Goal: Task Accomplishment & Management: Use online tool/utility

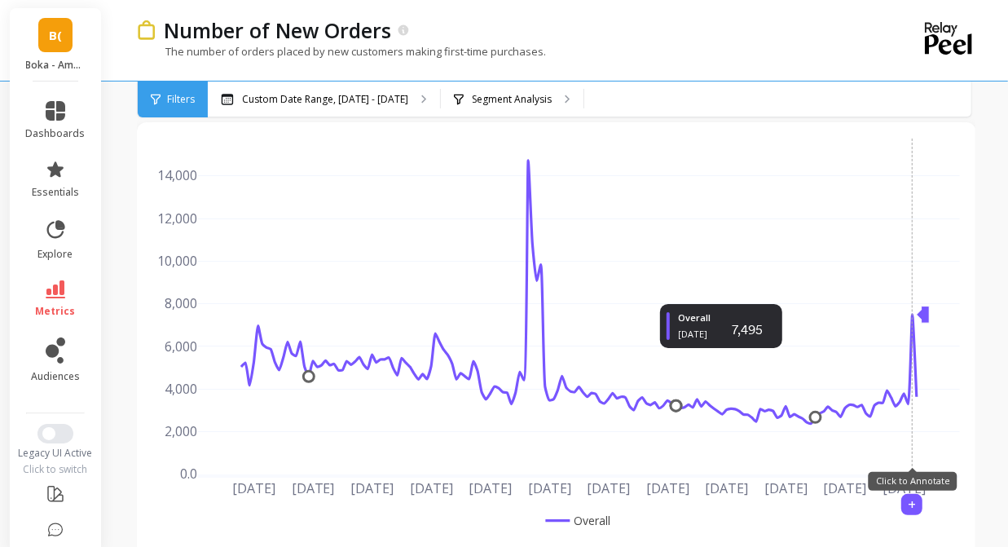
scroll to position [60, 0]
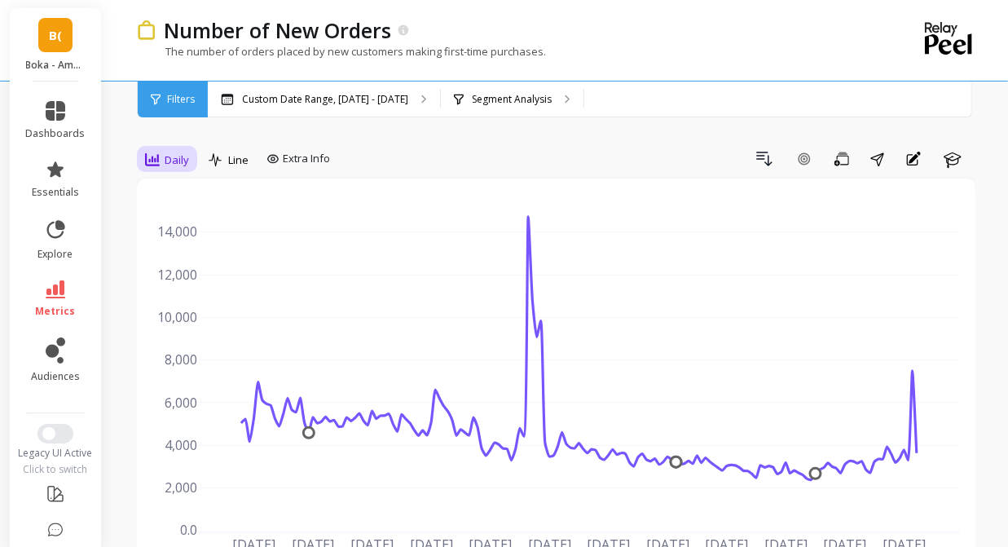
click at [179, 165] on span "Daily" at bounding box center [177, 159] width 24 height 15
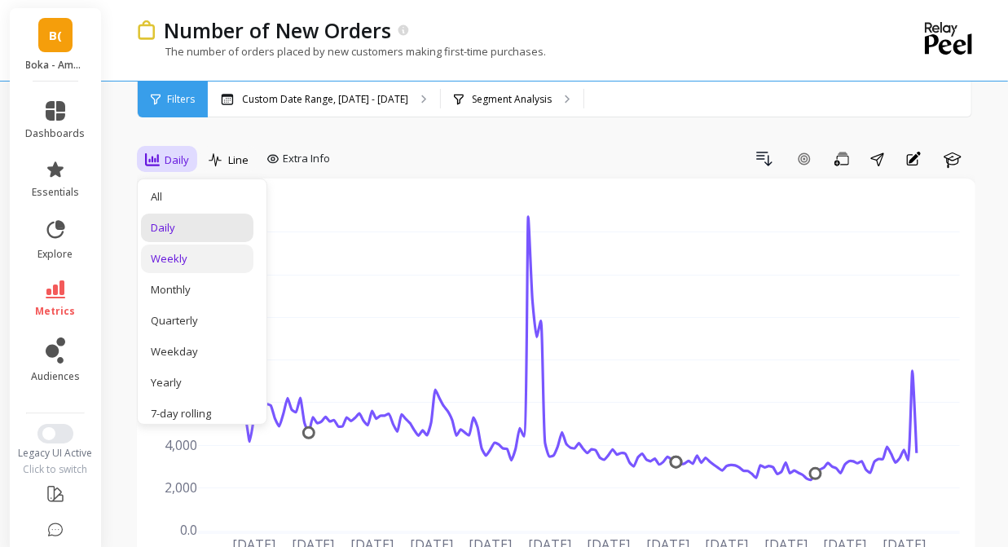
click at [183, 254] on div "Weekly" at bounding box center [197, 258] width 93 height 15
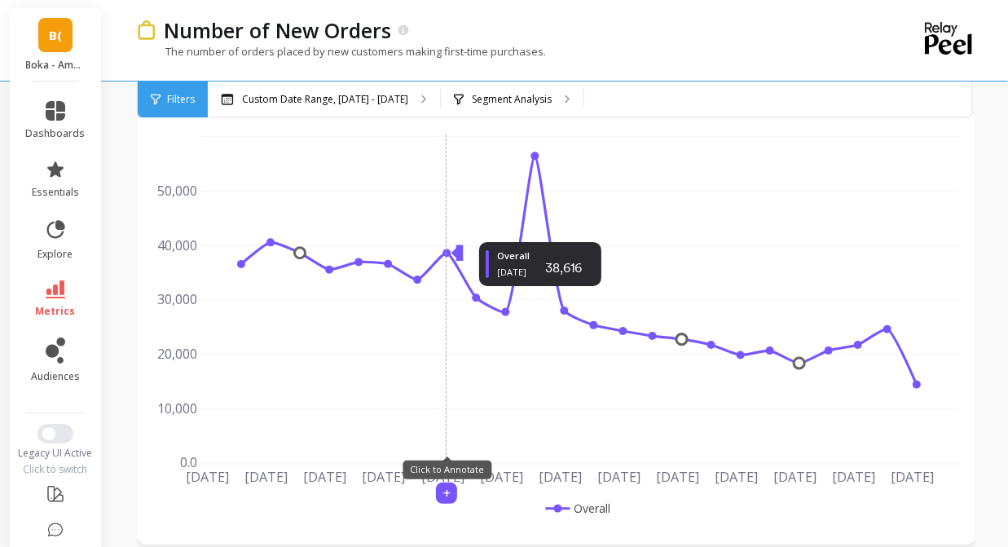
scroll to position [38, 0]
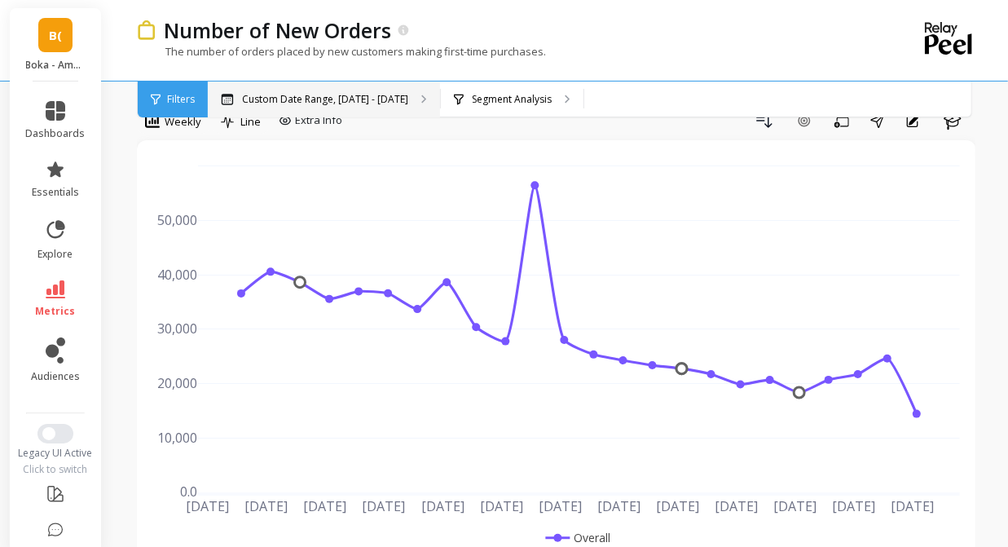
click at [358, 100] on p "Custom Date Range, [DATE] - [DATE]" at bounding box center [325, 99] width 166 height 13
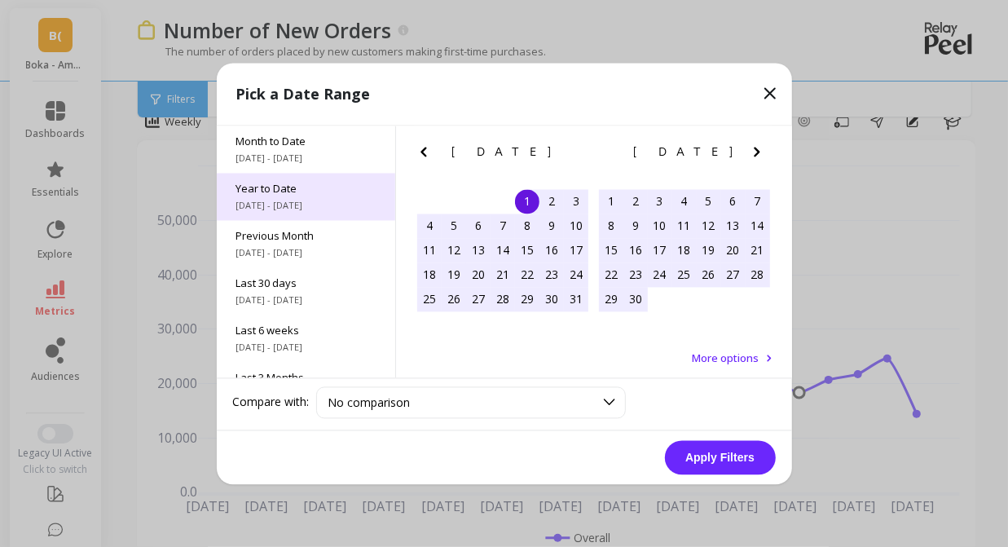
click at [327, 206] on span "[DATE] - [DATE]" at bounding box center [305, 205] width 139 height 13
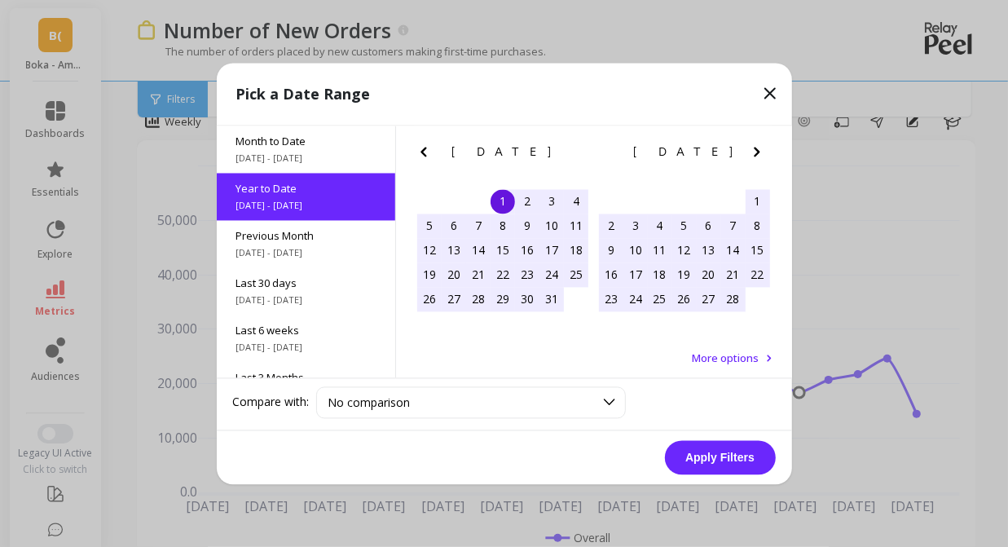
click at [708, 444] on button "Apply Filters" at bounding box center [720, 457] width 111 height 34
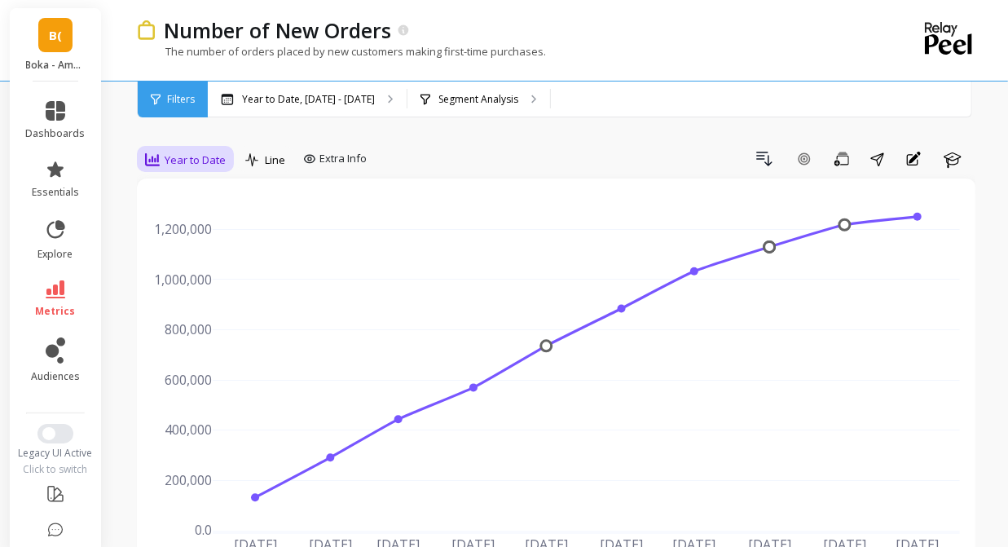
click at [211, 152] on span "Year to Date" at bounding box center [195, 159] width 61 height 15
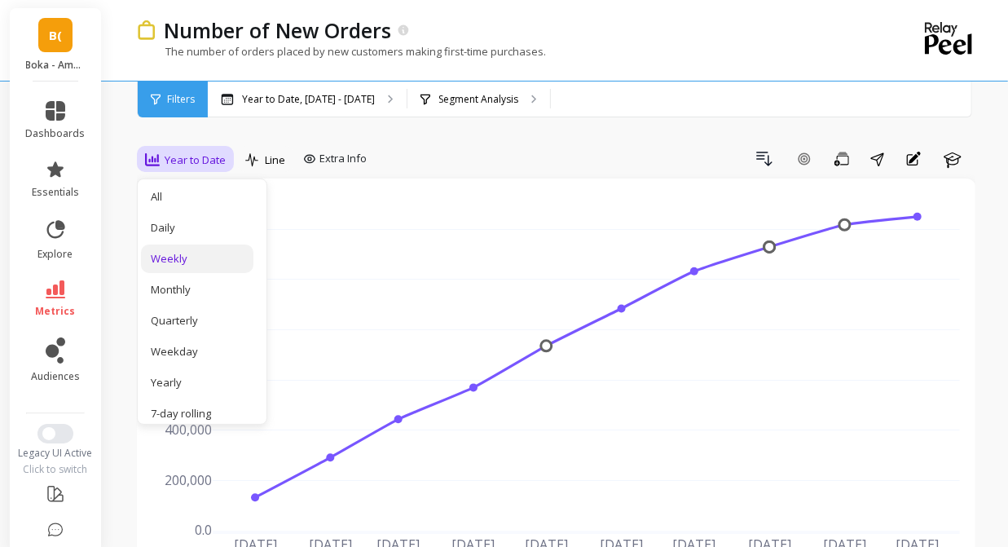
click at [172, 257] on div "Weekly" at bounding box center [197, 258] width 93 height 15
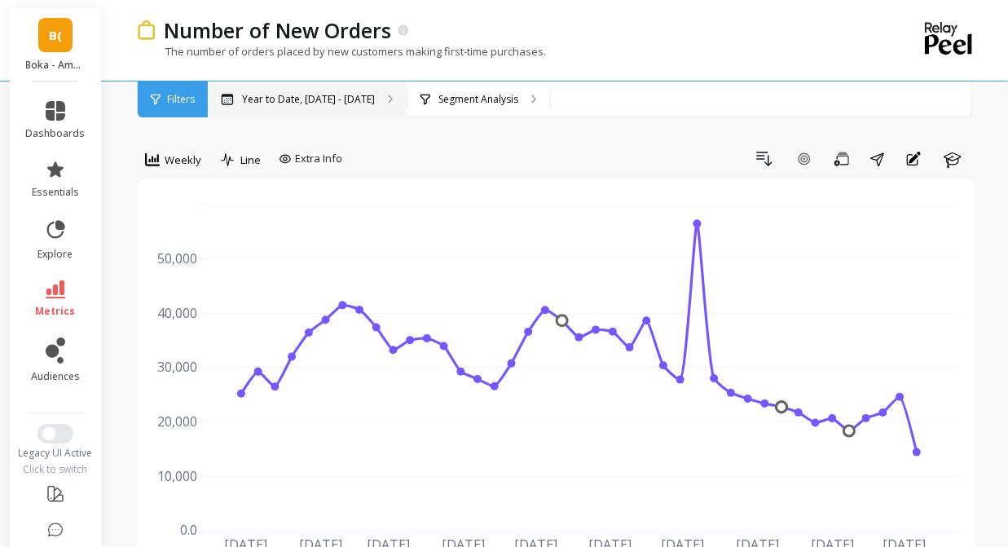
click at [310, 113] on div "Year to Date, [DATE] - [DATE]" at bounding box center [307, 100] width 199 height 36
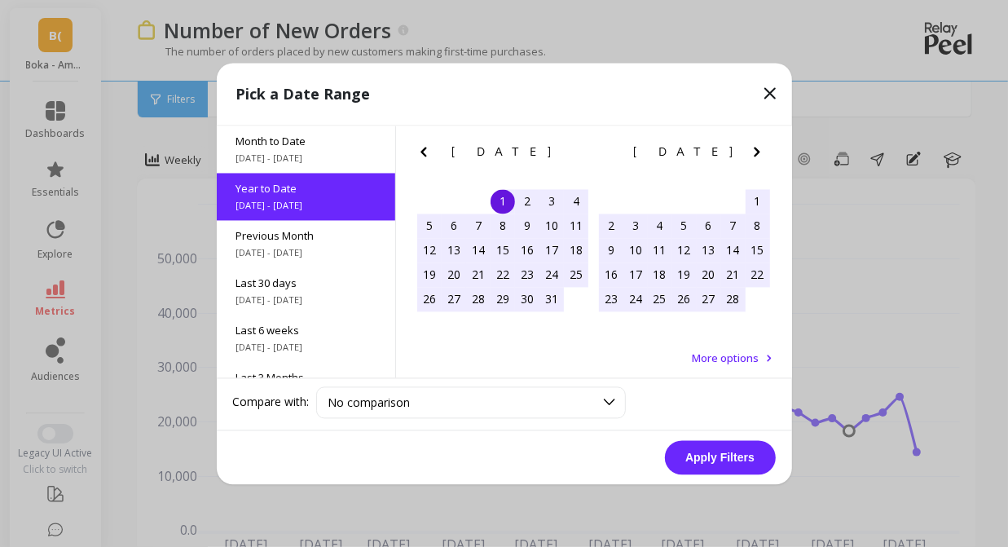
click at [757, 155] on icon "Next Month" at bounding box center [758, 152] width 20 height 20
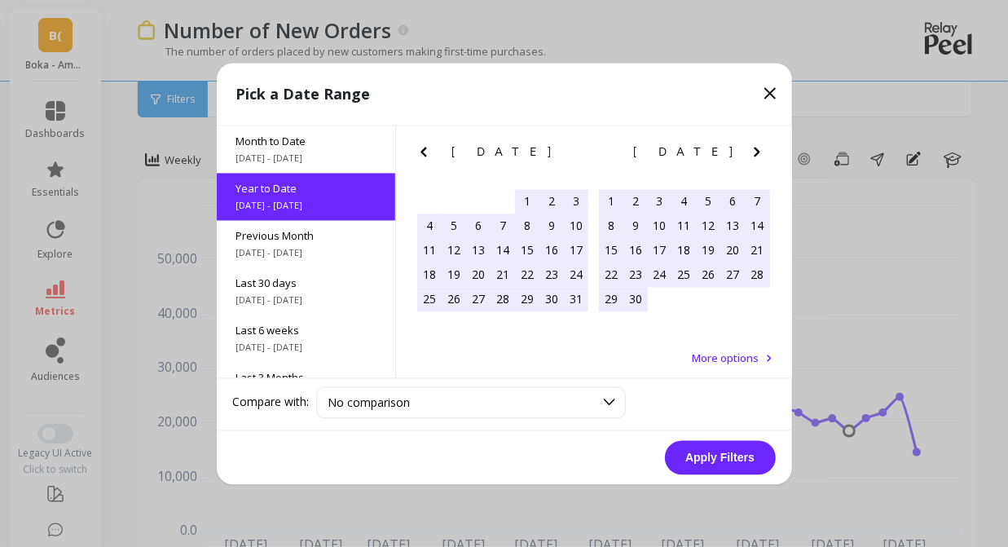
click at [757, 155] on icon "Next Month" at bounding box center [758, 152] width 20 height 20
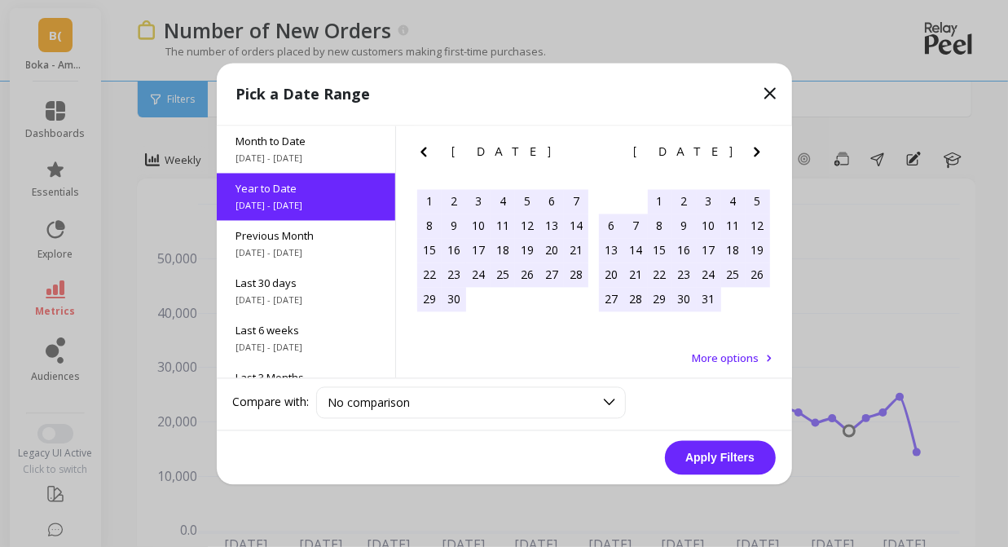
click at [757, 155] on icon "Next Month" at bounding box center [758, 152] width 20 height 20
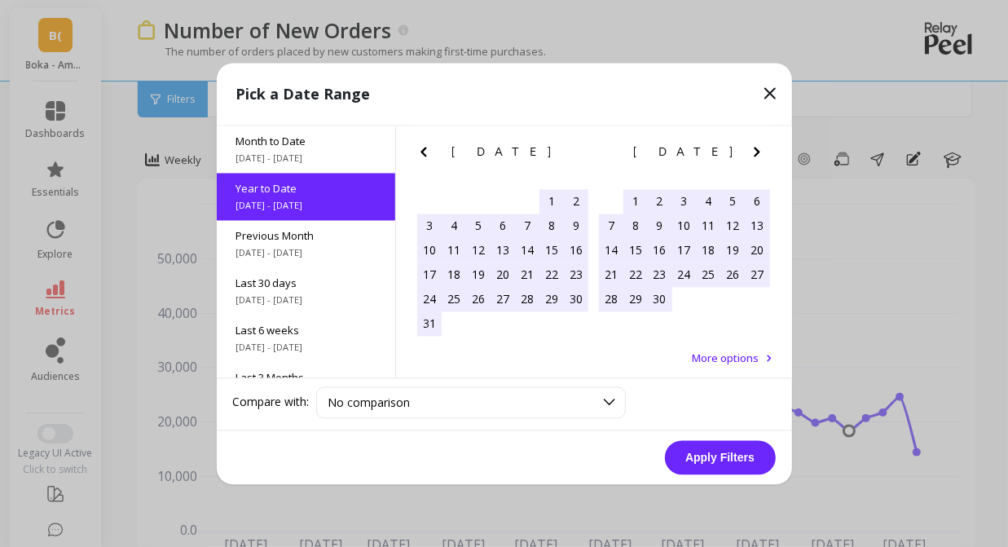
click at [757, 155] on icon "Next Month" at bounding box center [758, 152] width 20 height 20
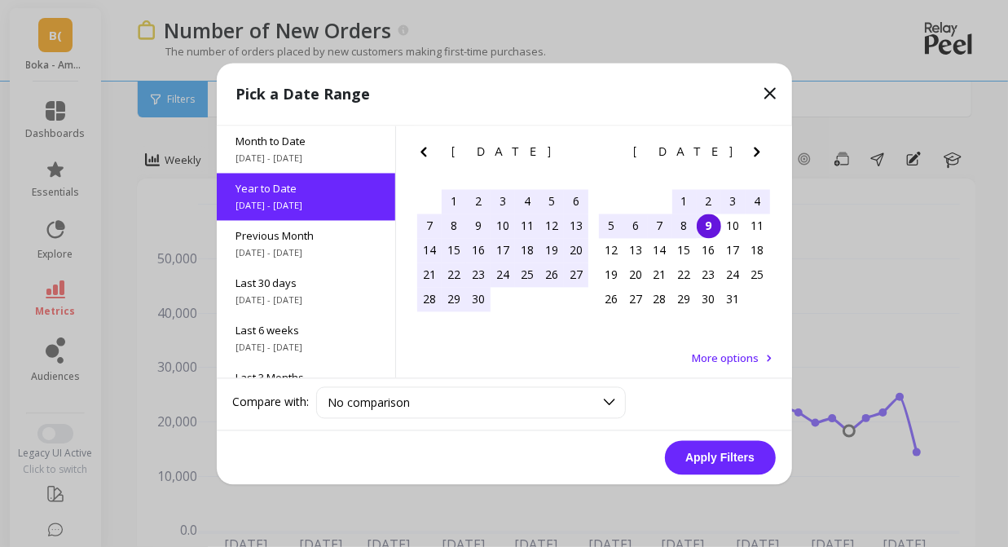
click at [612, 227] on div "5" at bounding box center [611, 226] width 24 height 24
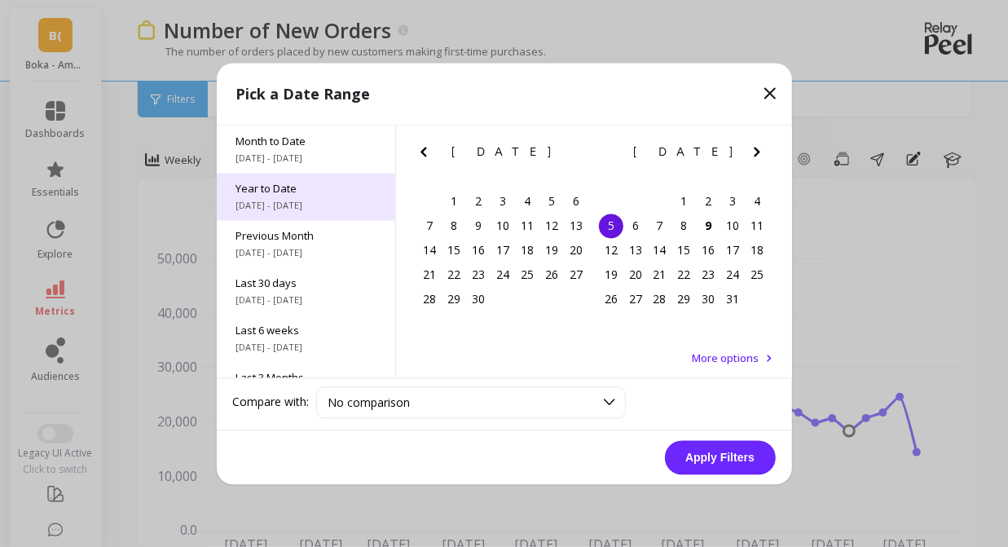
click at [295, 210] on span "[DATE] - [DATE]" at bounding box center [305, 205] width 139 height 13
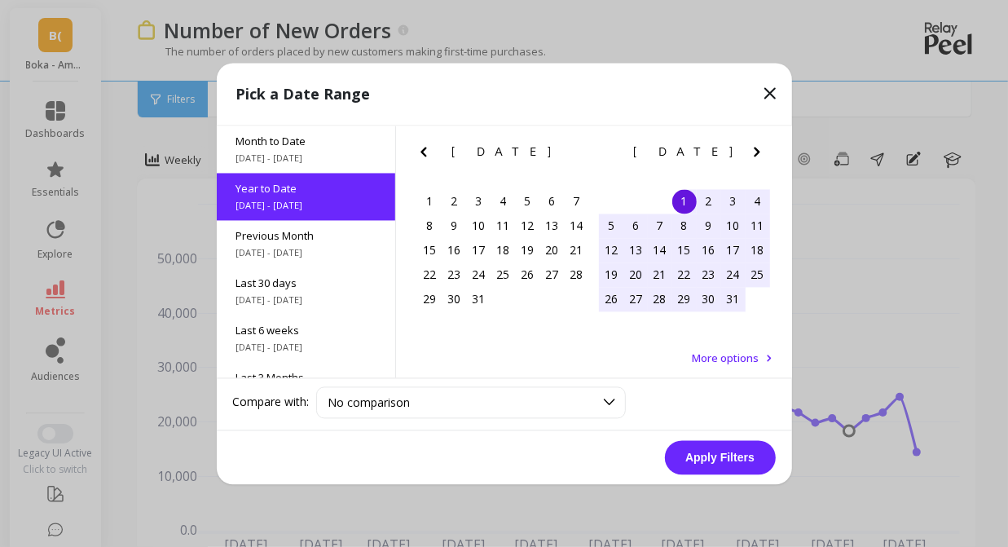
click at [757, 160] on icon "Next Month" at bounding box center [758, 152] width 20 height 20
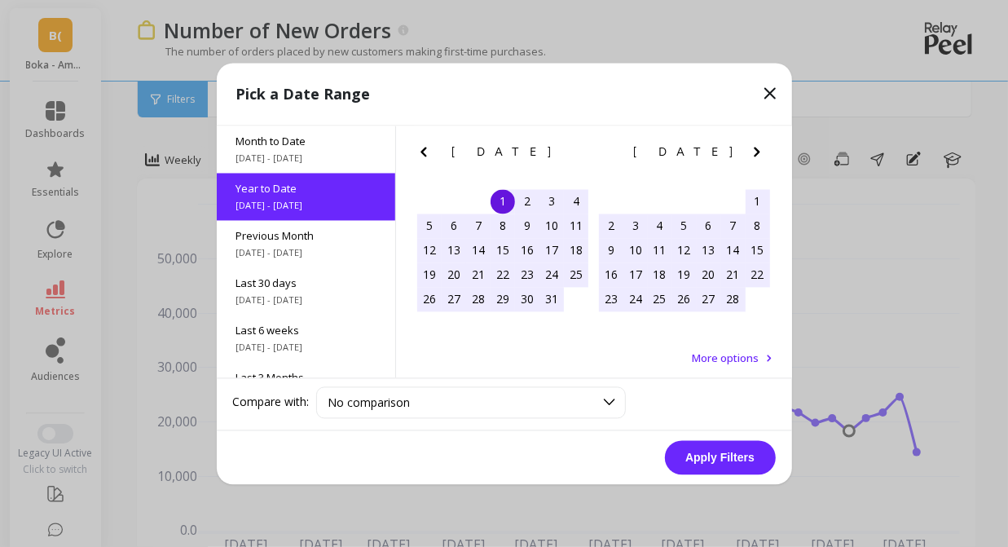
click at [751, 154] on icon "Next Month" at bounding box center [758, 152] width 20 height 20
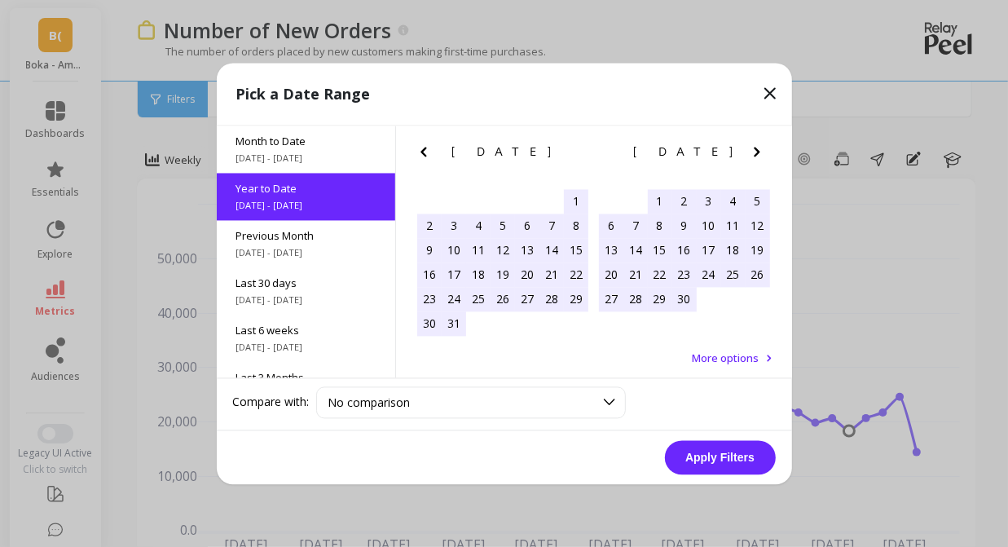
click at [751, 154] on icon "Next Month" at bounding box center [758, 152] width 20 height 20
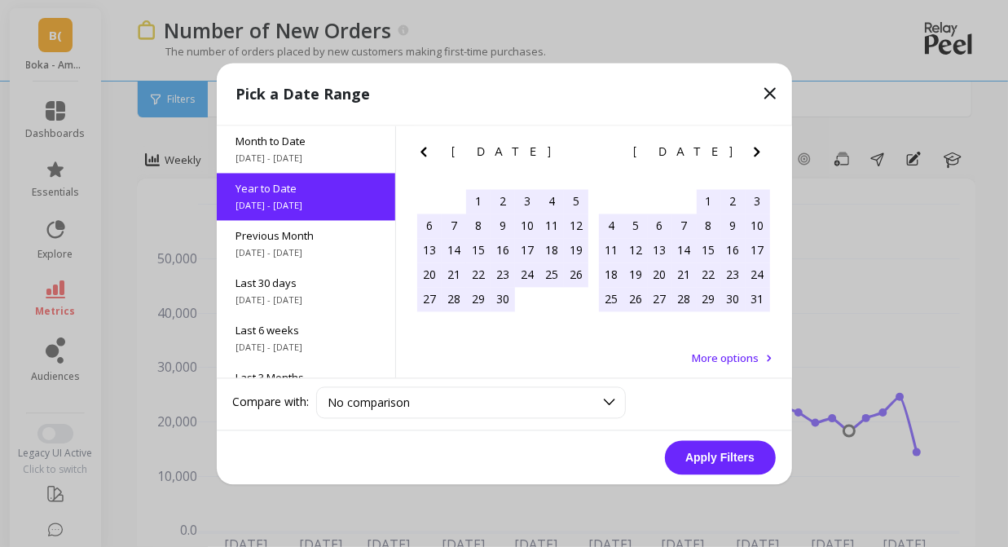
click at [751, 154] on icon "Next Month" at bounding box center [758, 152] width 20 height 20
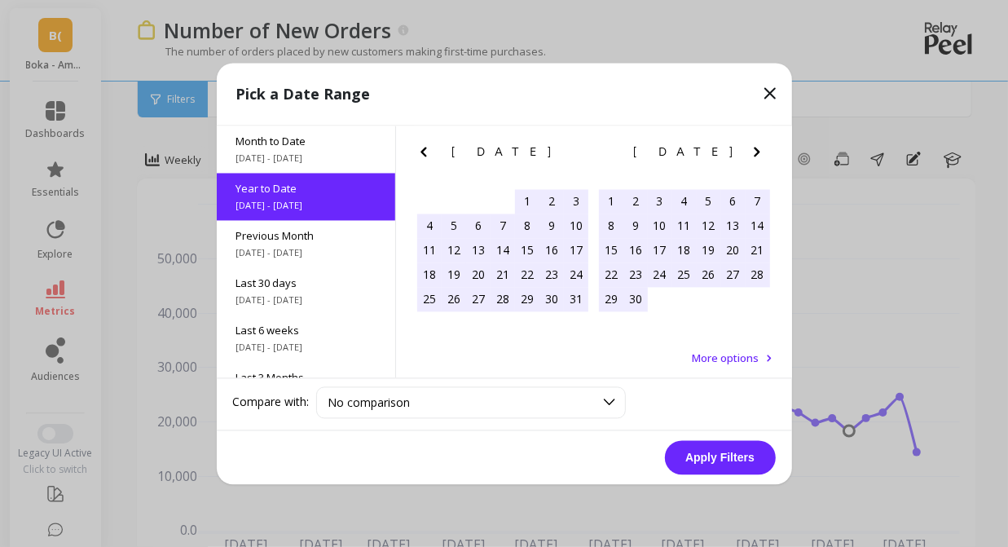
click at [751, 154] on icon "Next Month" at bounding box center [758, 152] width 20 height 20
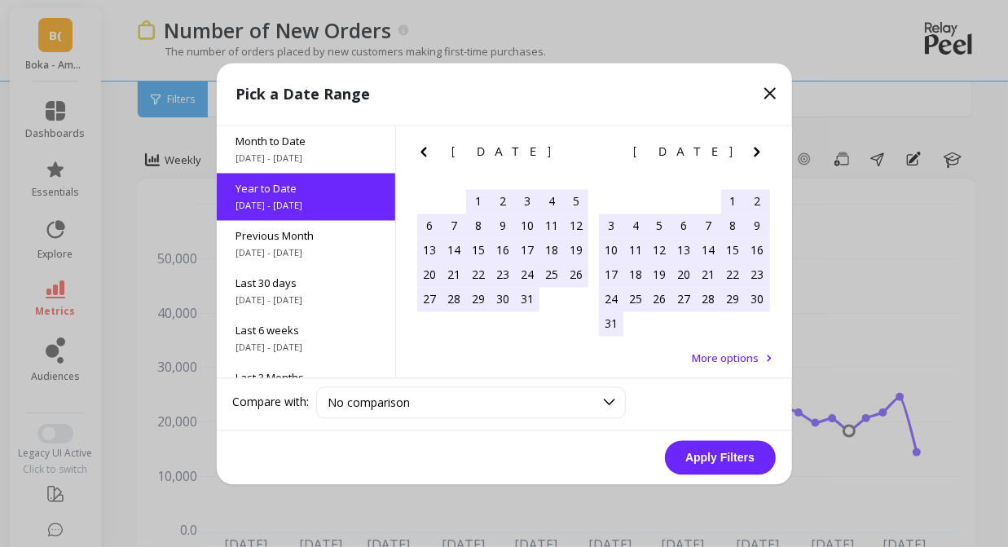
click at [751, 154] on icon "Next Month" at bounding box center [758, 152] width 20 height 20
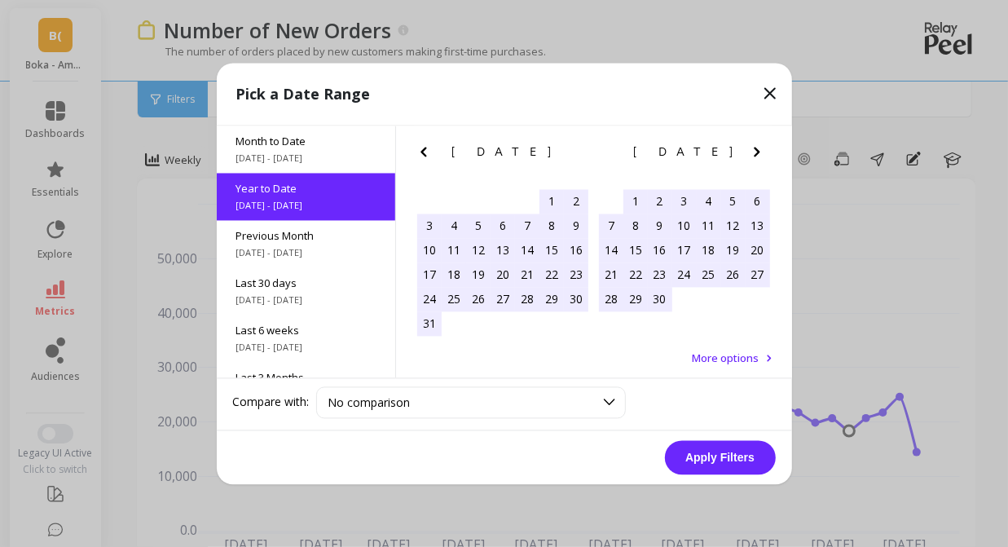
click at [751, 154] on icon "Next Month" at bounding box center [758, 152] width 20 height 20
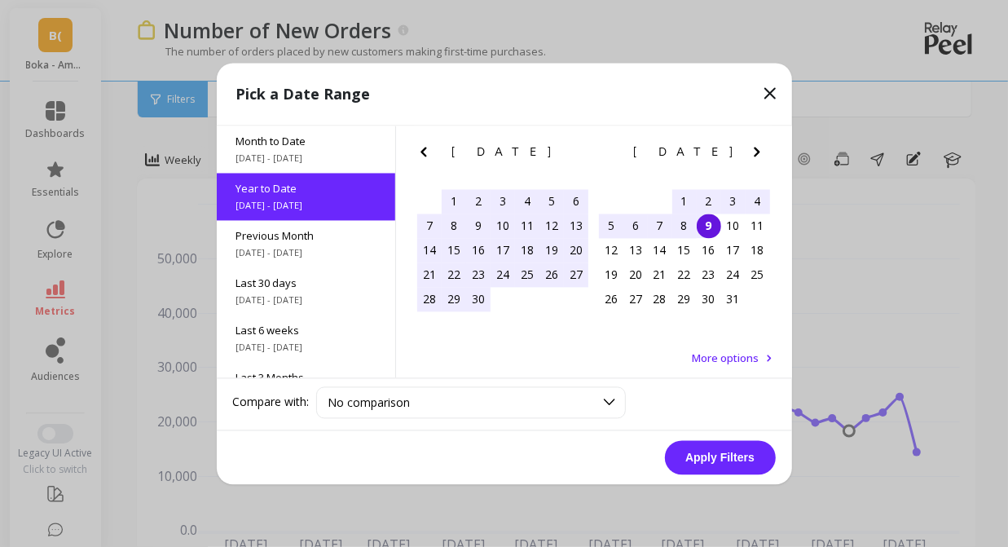
click at [751, 154] on icon "Next Month" at bounding box center [758, 152] width 20 height 20
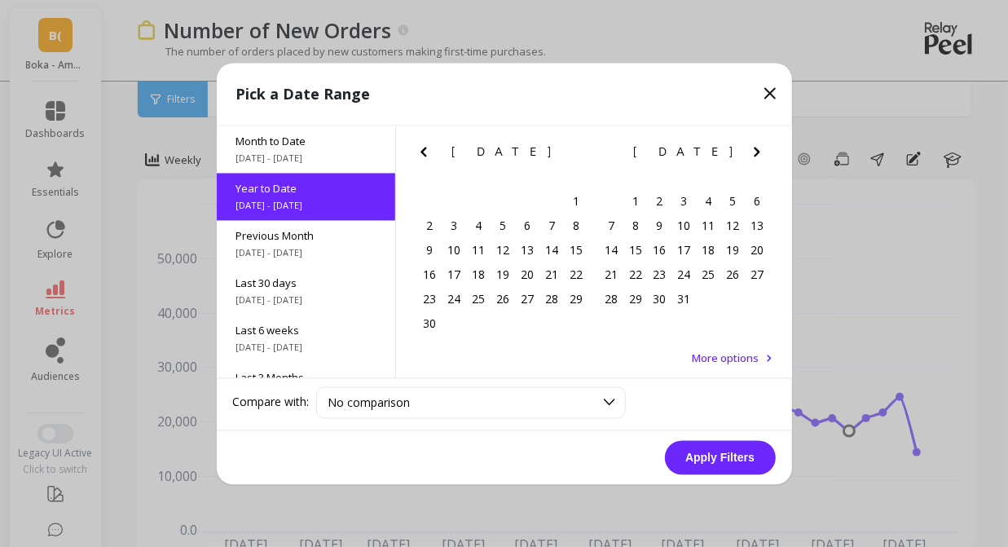
click at [420, 157] on icon "Previous Month" at bounding box center [424, 152] width 20 height 20
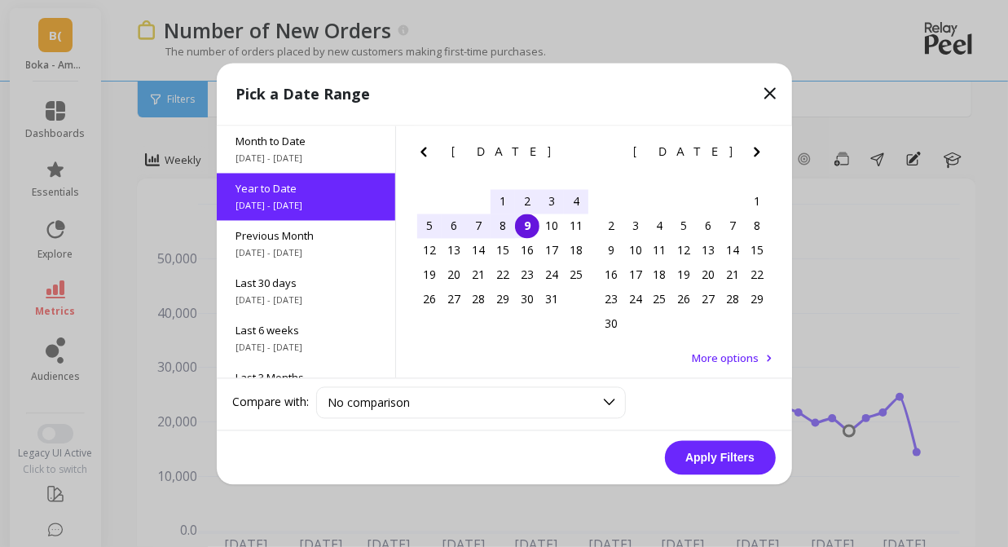
click at [734, 465] on button "Apply Filters" at bounding box center [720, 457] width 111 height 34
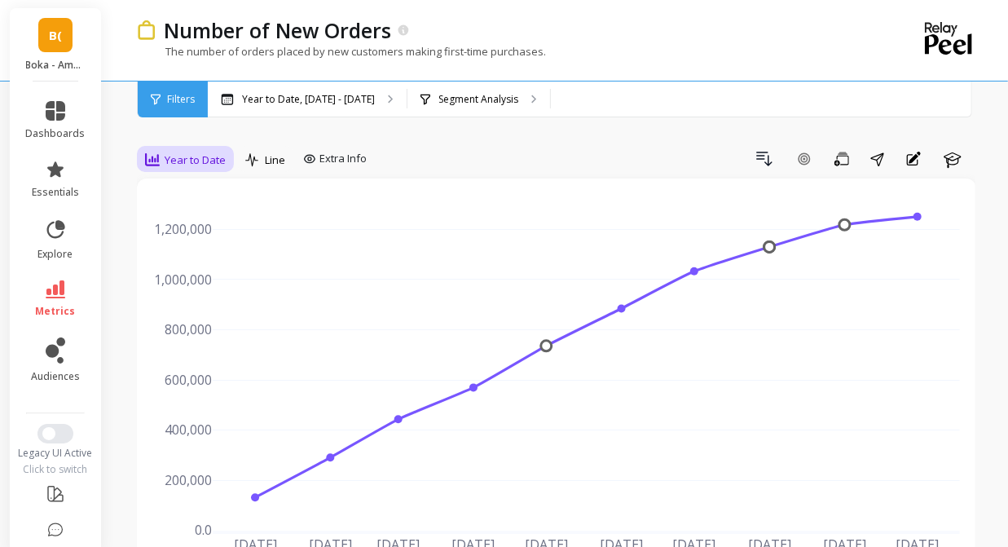
click at [196, 152] on span "Year to Date" at bounding box center [195, 159] width 61 height 15
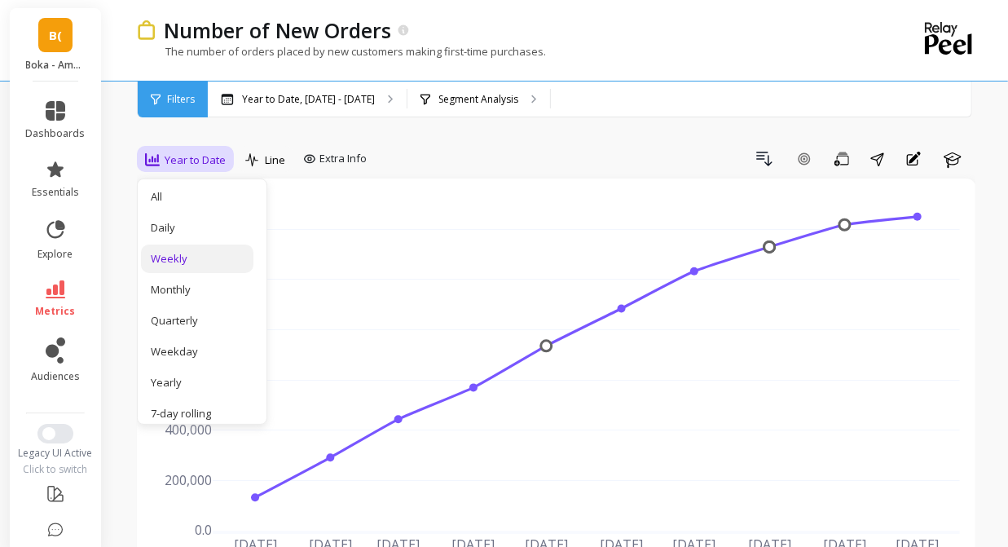
click at [176, 254] on div "Weekly" at bounding box center [197, 258] width 93 height 15
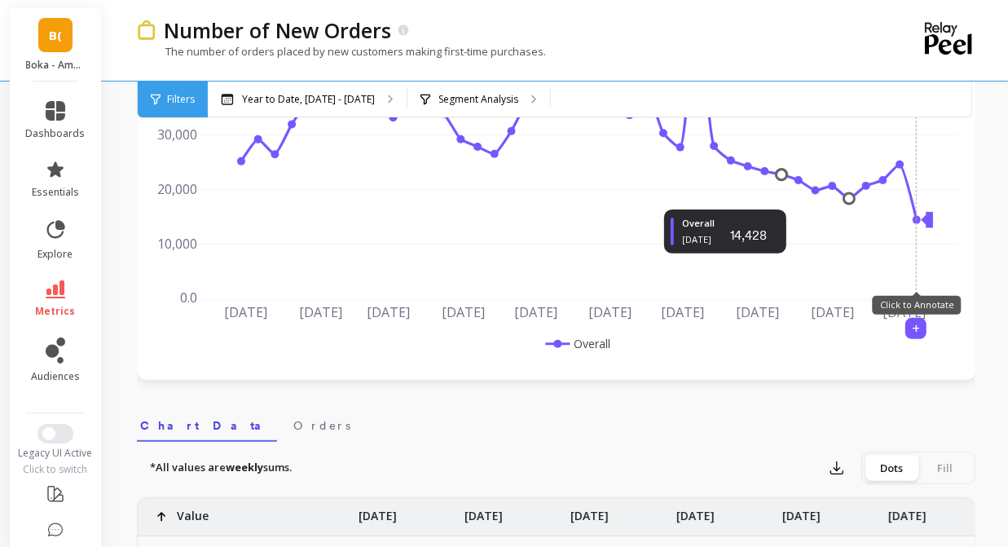
scroll to position [408, 0]
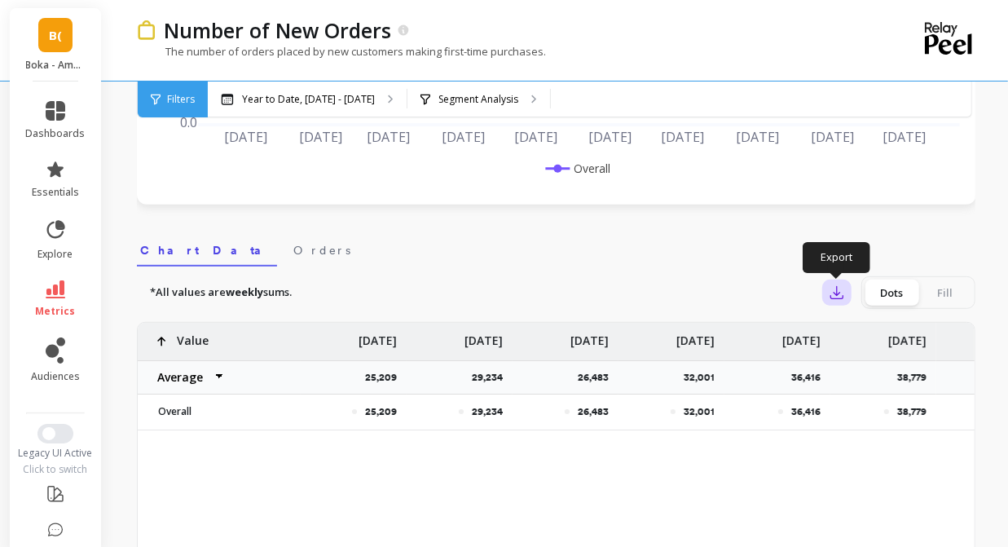
click at [848, 288] on button "button" at bounding box center [837, 293] width 29 height 26
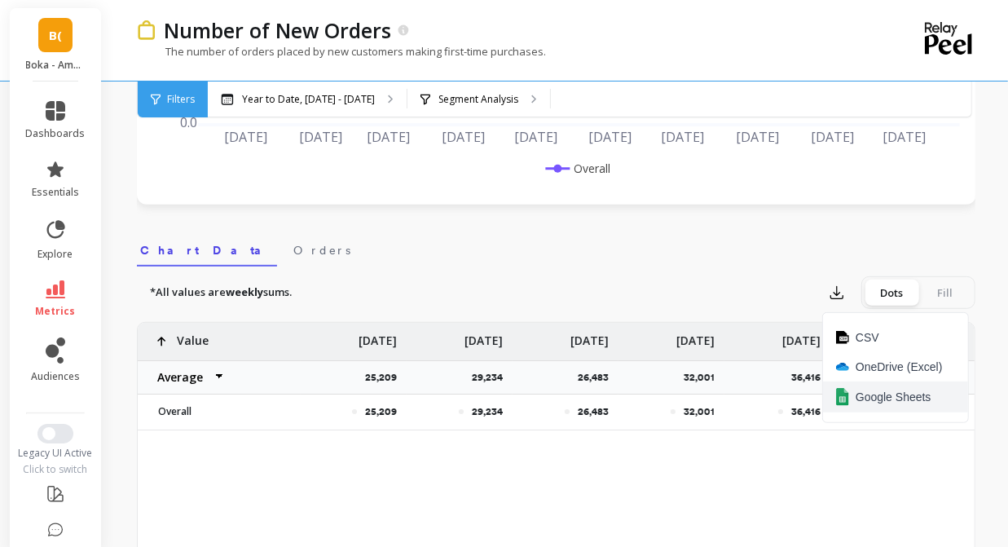
click at [885, 398] on span "Google Sheets" at bounding box center [894, 397] width 76 height 16
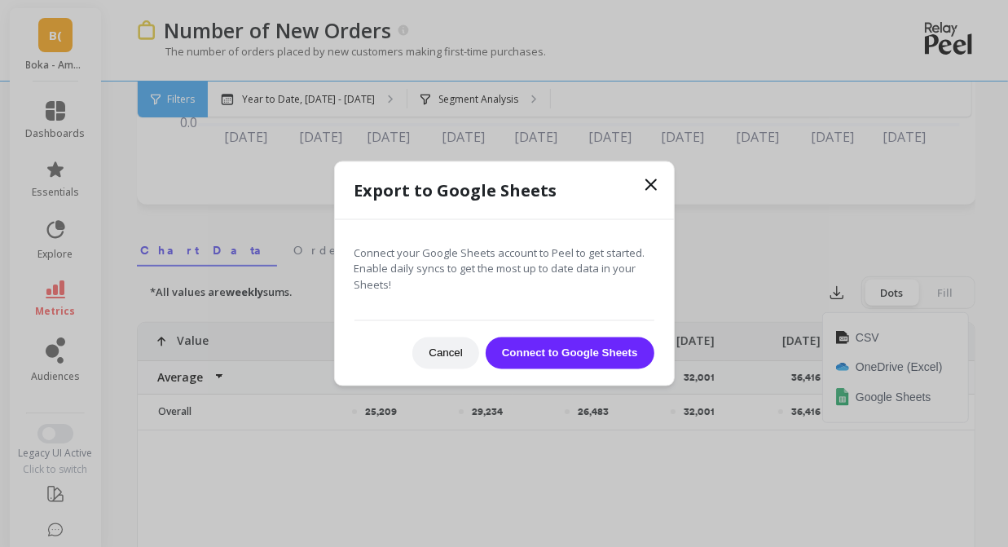
click at [650, 179] on icon at bounding box center [652, 184] width 20 height 20
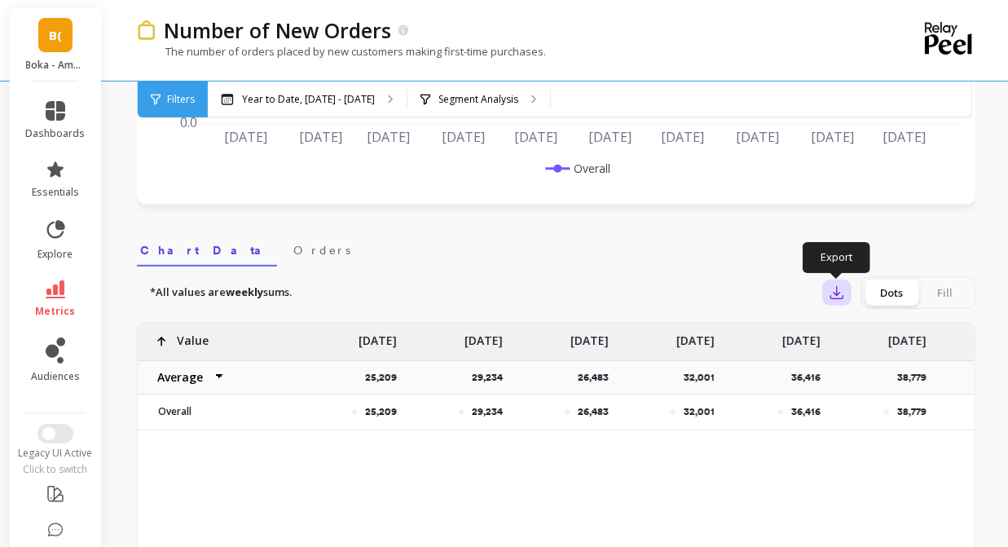
click at [839, 287] on icon "button" at bounding box center [837, 293] width 16 height 16
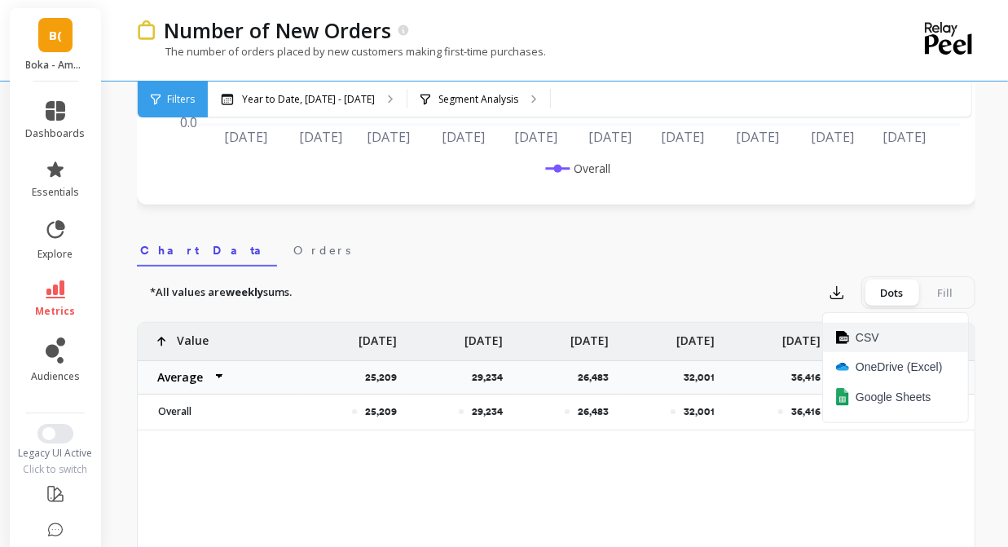
click at [863, 333] on span "CSV" at bounding box center [868, 337] width 24 height 16
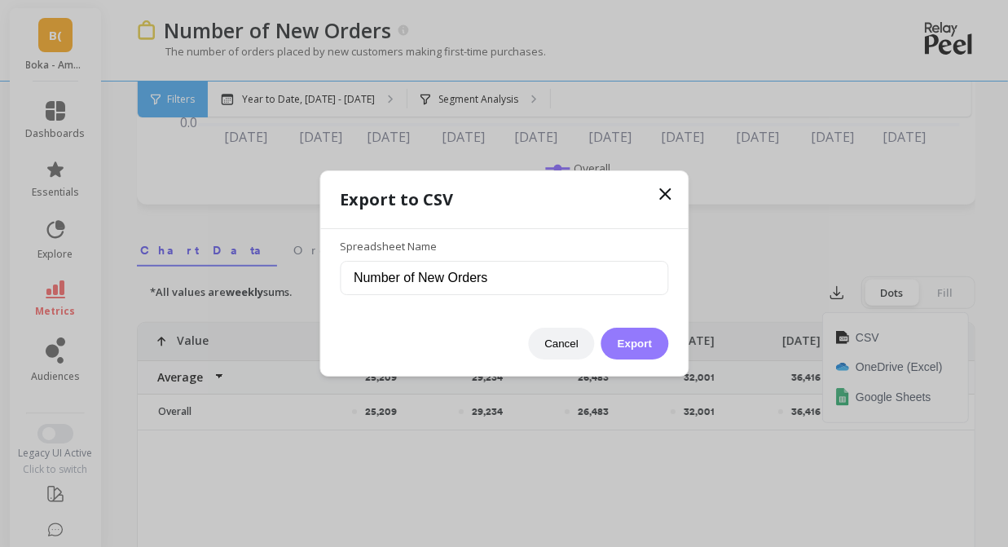
click at [664, 338] on button "Export" at bounding box center [635, 344] width 67 height 32
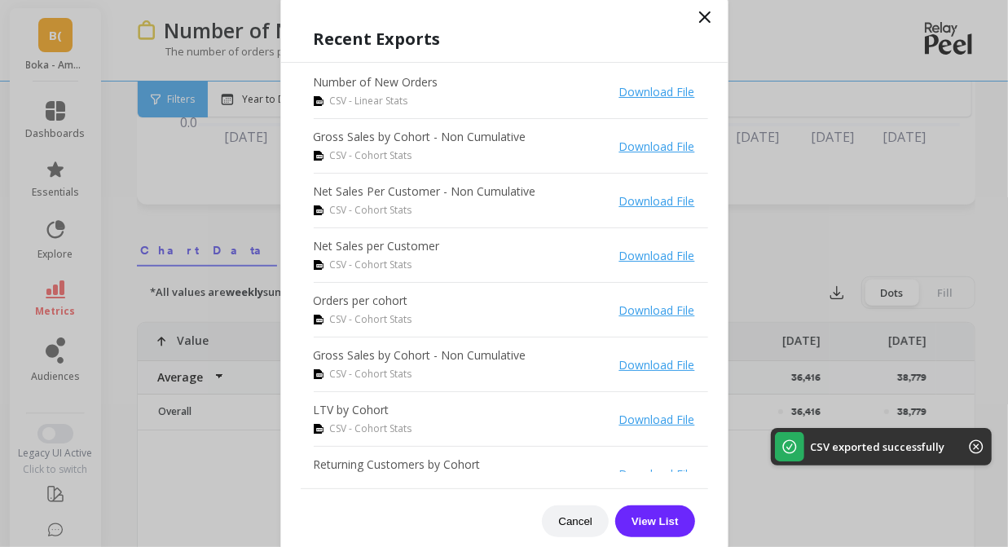
click at [657, 9] on div "Recent Exports Number of New Orders CSV - Linear Stats Download File Gross Sale…" at bounding box center [504, 273] width 448 height 561
click at [701, 6] on div "Recent Exports Number of New Orders CSV - Linear Stats Download File Gross Sale…" at bounding box center [504, 273] width 448 height 561
click at [702, 12] on icon at bounding box center [705, 17] width 20 height 20
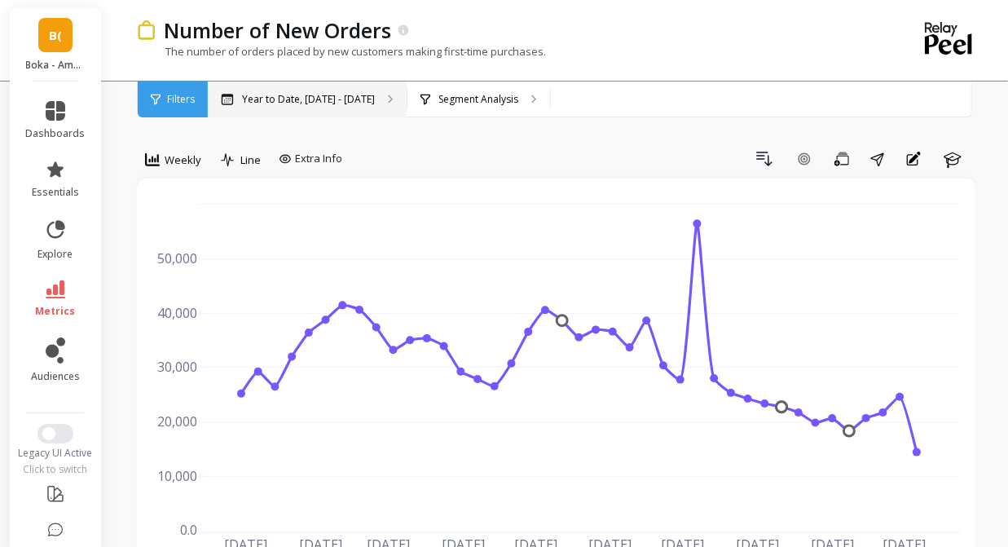
click at [333, 104] on p "Year to Date, [DATE] - [DATE]" at bounding box center [308, 99] width 133 height 13
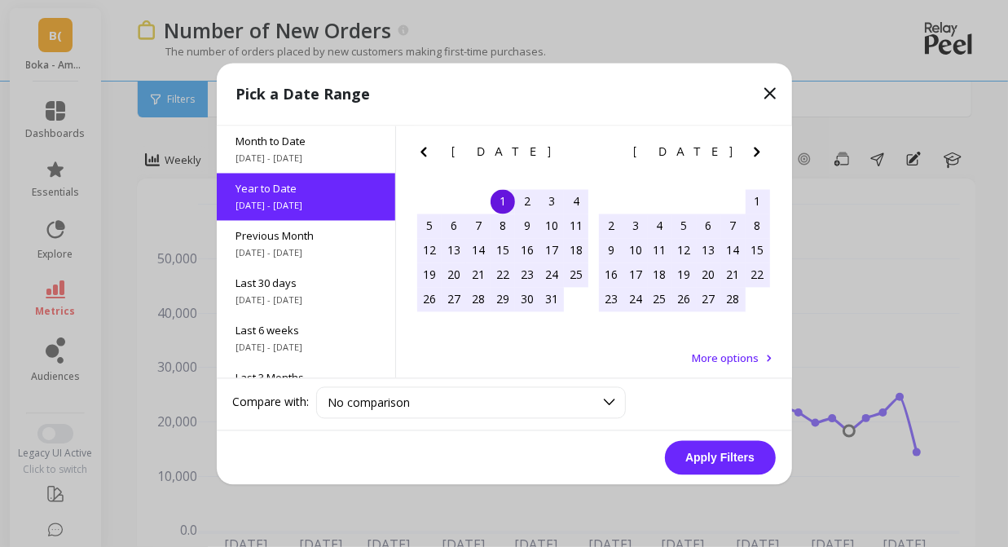
click at [505, 200] on div "1" at bounding box center [503, 201] width 24 height 24
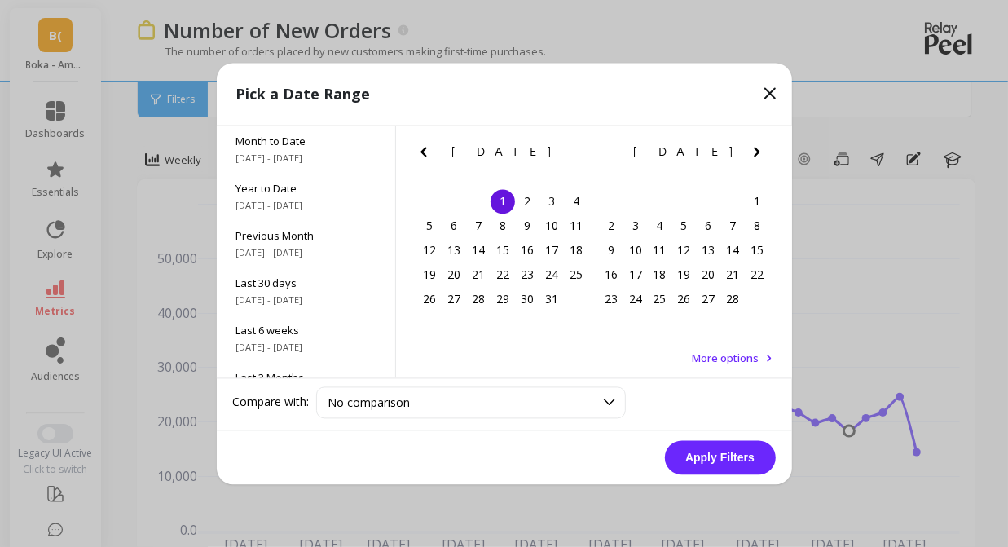
click at [755, 146] on icon "Next Month" at bounding box center [758, 152] width 20 height 20
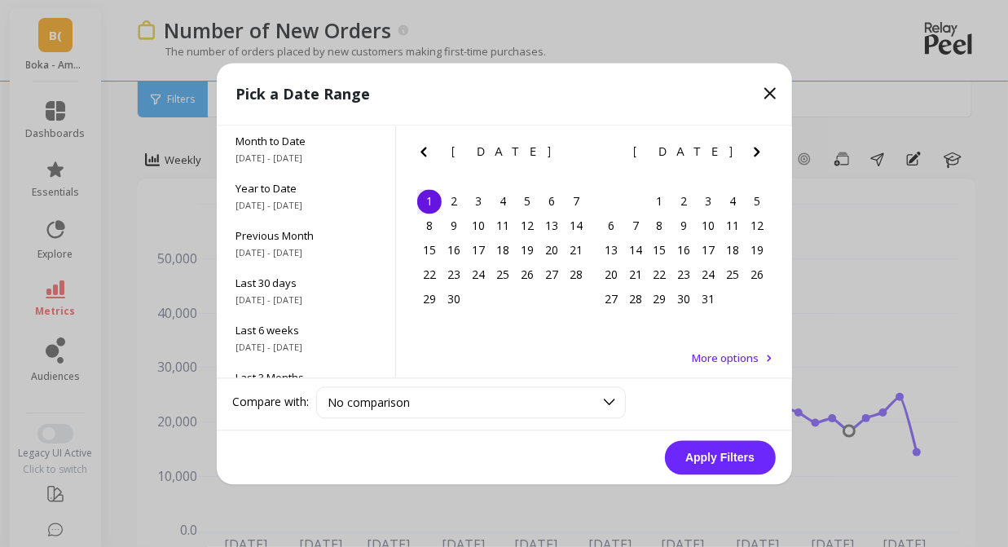
click at [755, 146] on icon "Next Month" at bounding box center [758, 152] width 20 height 20
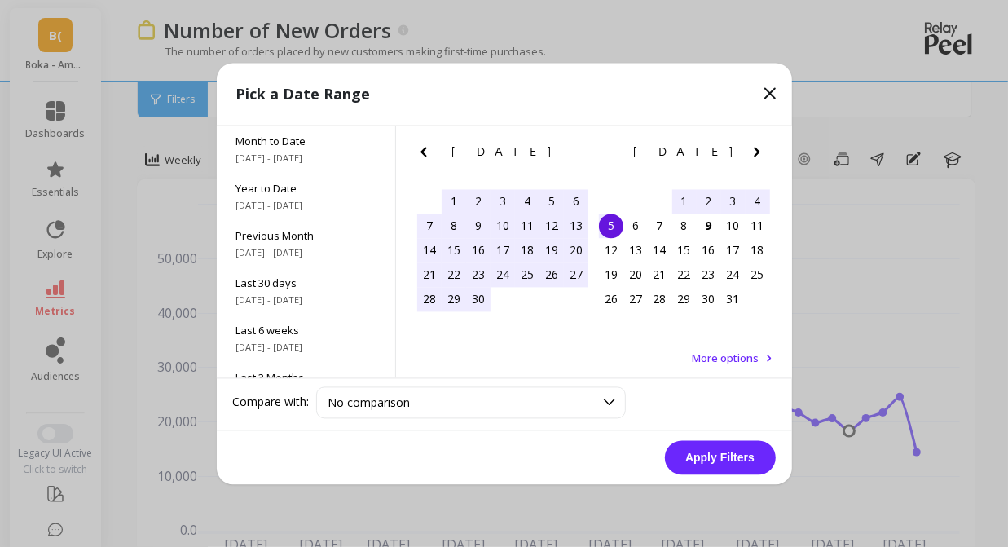
click at [611, 229] on div "5" at bounding box center [611, 226] width 24 height 24
click at [718, 458] on button "Apply Filters" at bounding box center [720, 457] width 111 height 34
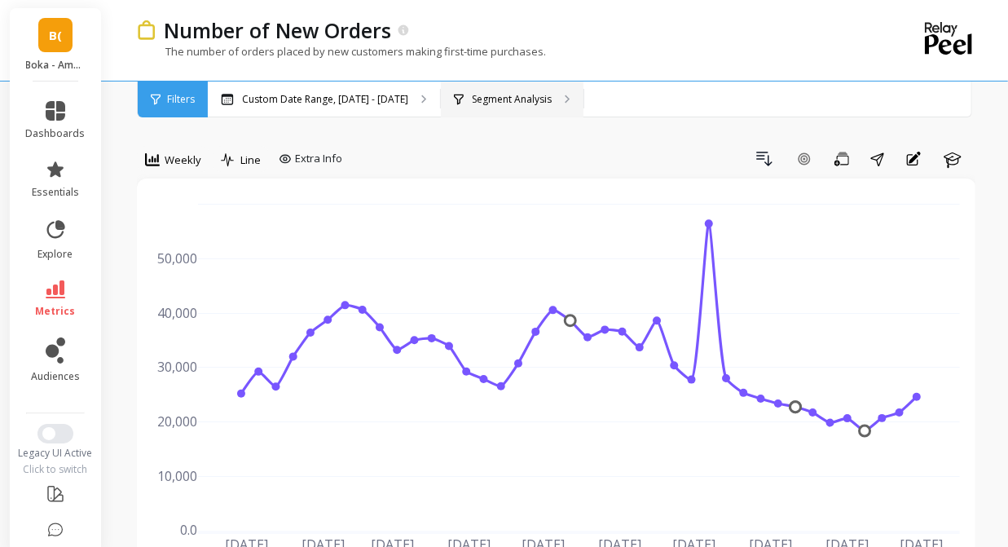
click at [488, 108] on div "Segment Analysis" at bounding box center [512, 100] width 143 height 36
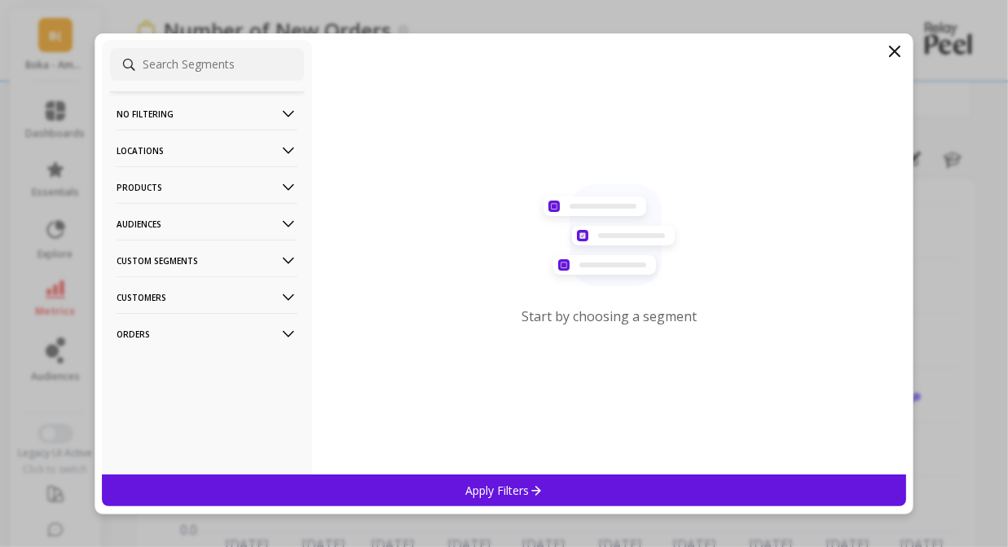
click at [202, 188] on p "Products" at bounding box center [207, 187] width 181 height 42
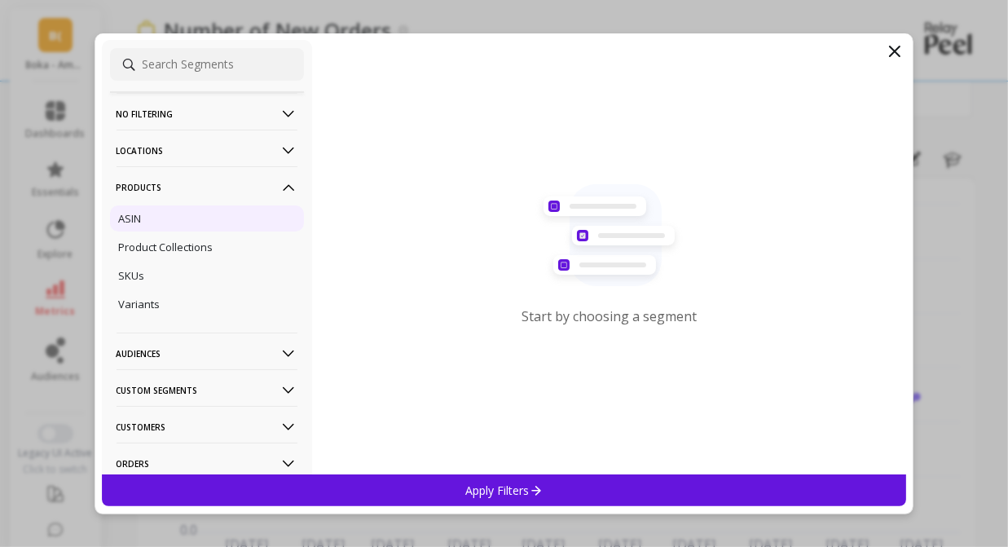
click at [151, 223] on div "ASIN" at bounding box center [207, 218] width 194 height 26
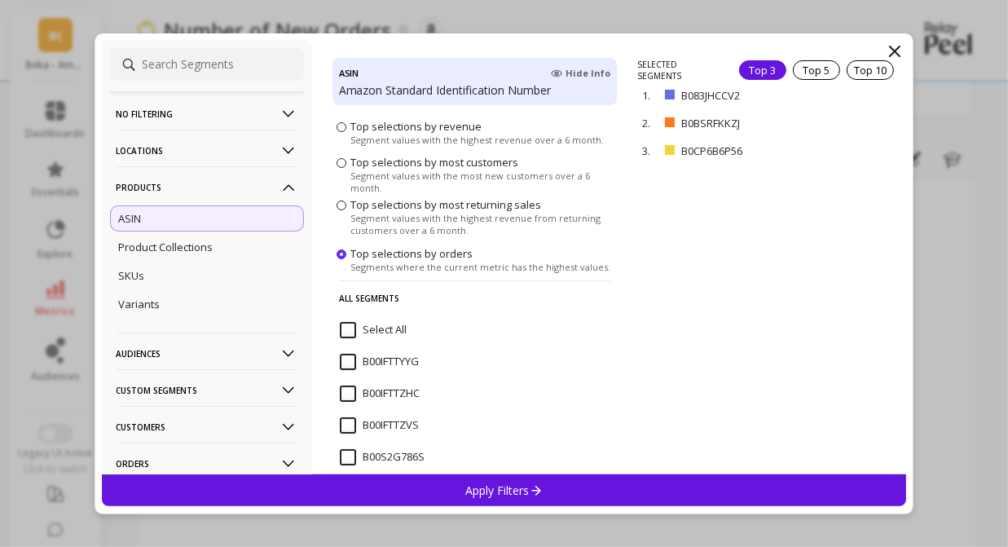
scroll to position [46, 0]
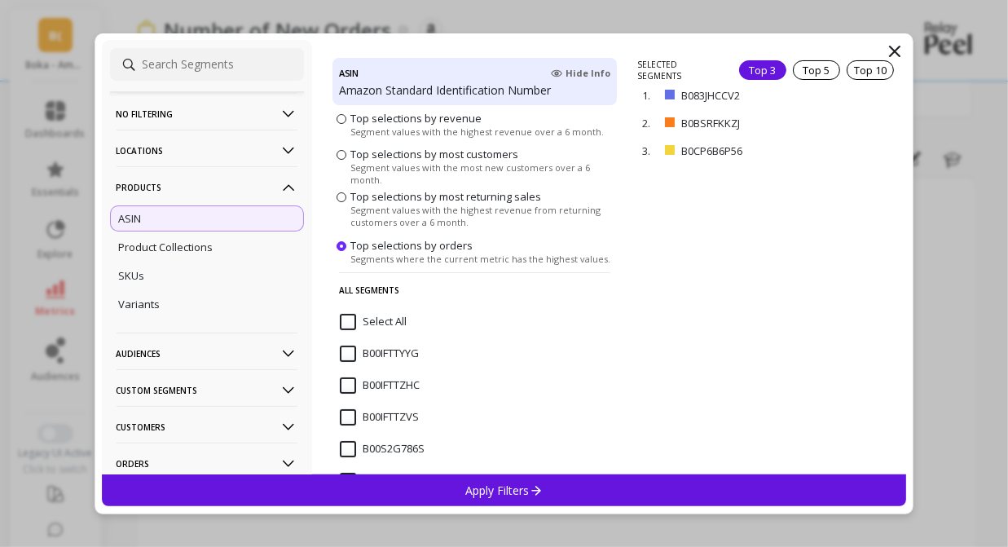
click at [527, 485] on p "Apply Filters" at bounding box center [504, 490] width 77 height 15
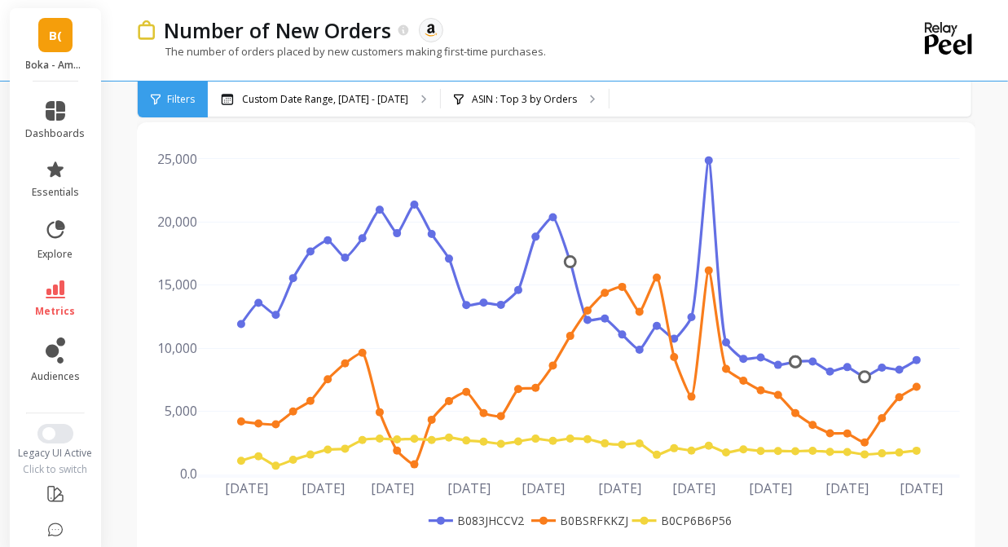
scroll to position [57, 0]
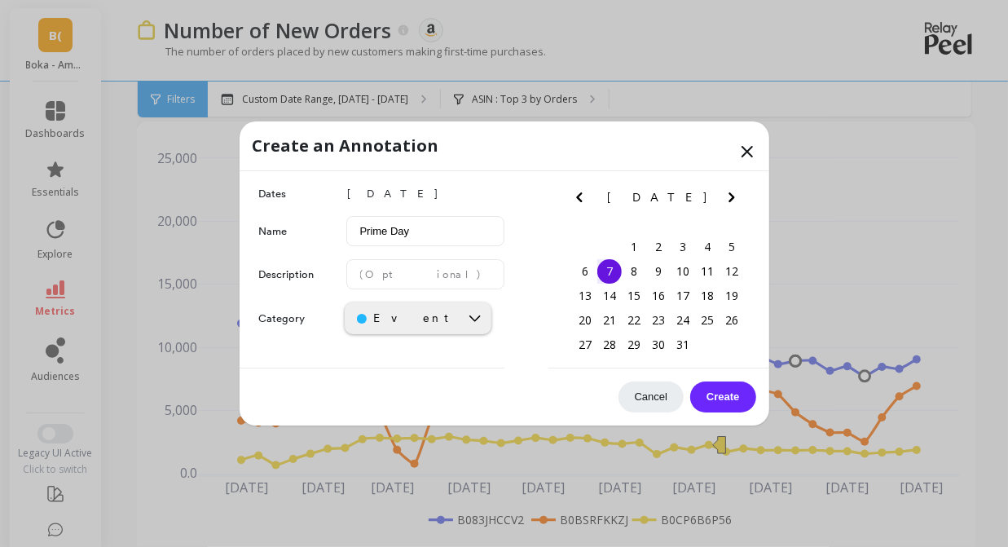
type input "Prime Day"
click at [727, 391] on button "Create" at bounding box center [723, 397] width 65 height 31
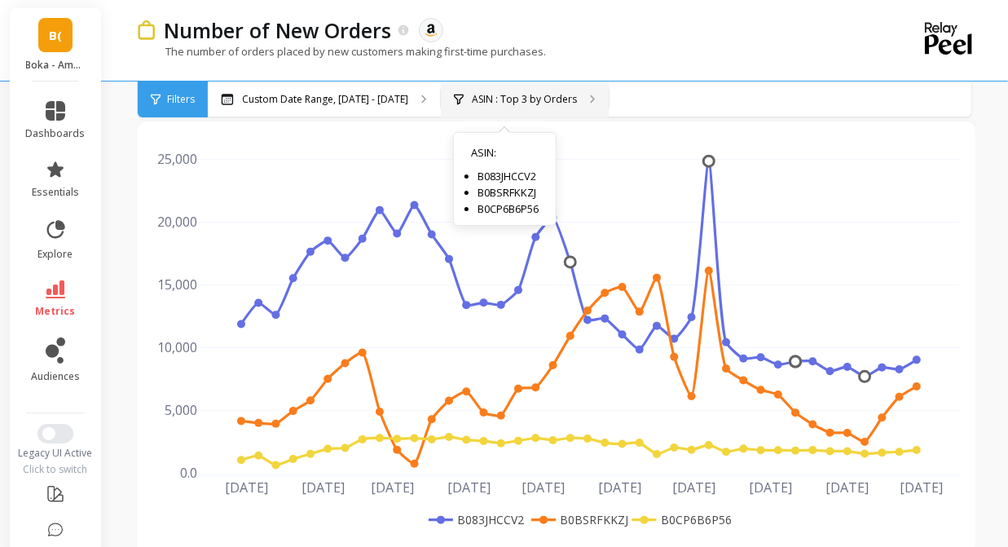
click at [532, 98] on p "ASIN : Top 3 by Orders" at bounding box center [524, 99] width 105 height 13
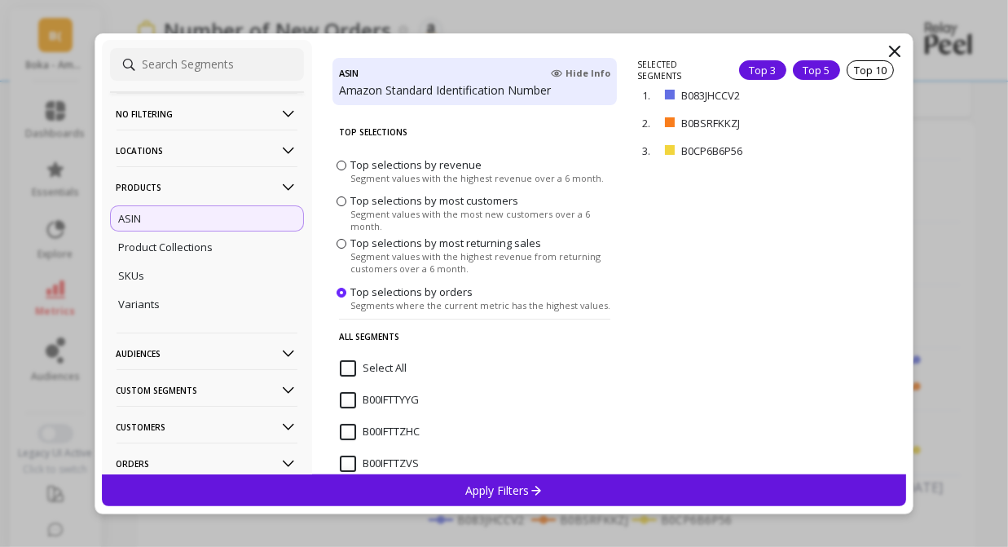
click at [824, 69] on div "Top 5" at bounding box center [816, 70] width 47 height 20
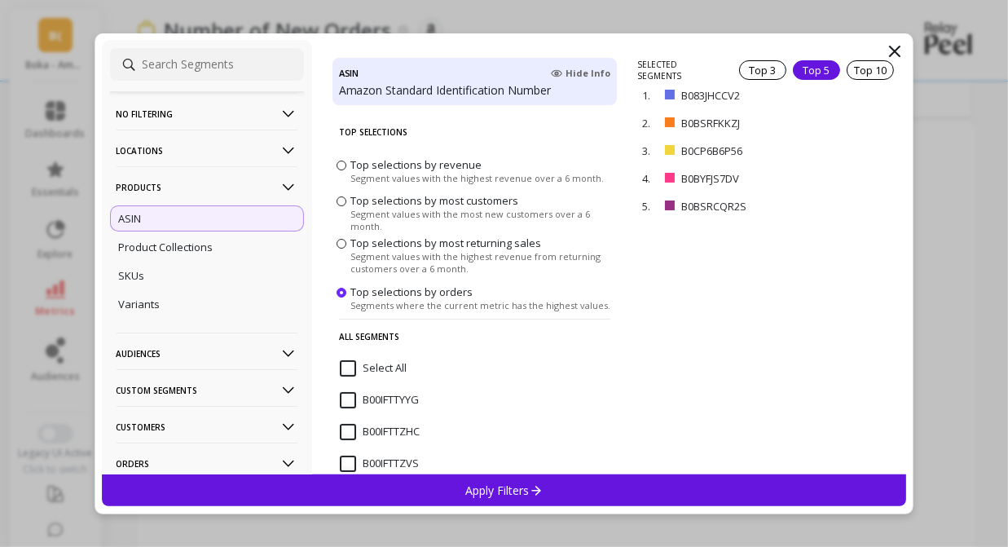
click at [486, 497] on div "Apply Filters" at bounding box center [504, 490] width 805 height 32
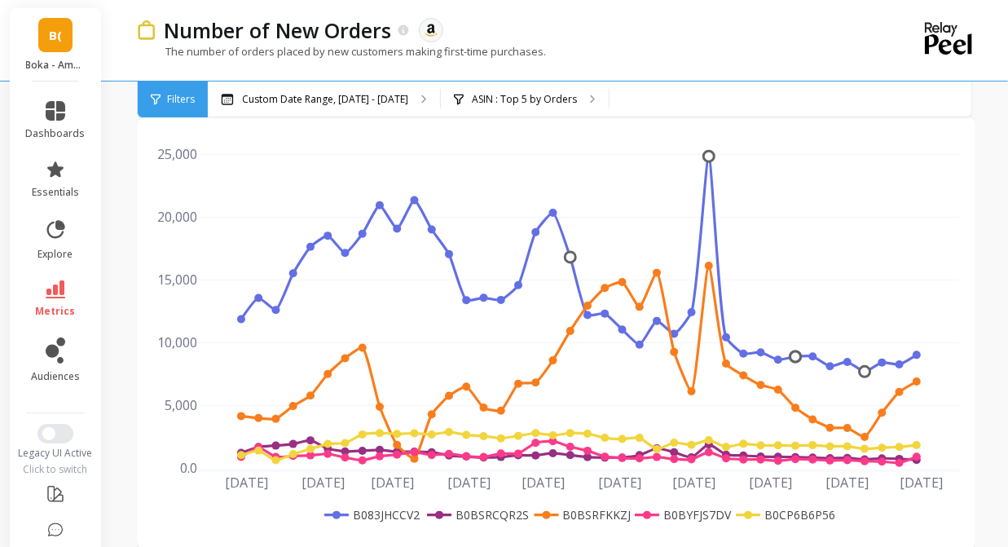
scroll to position [61, 0]
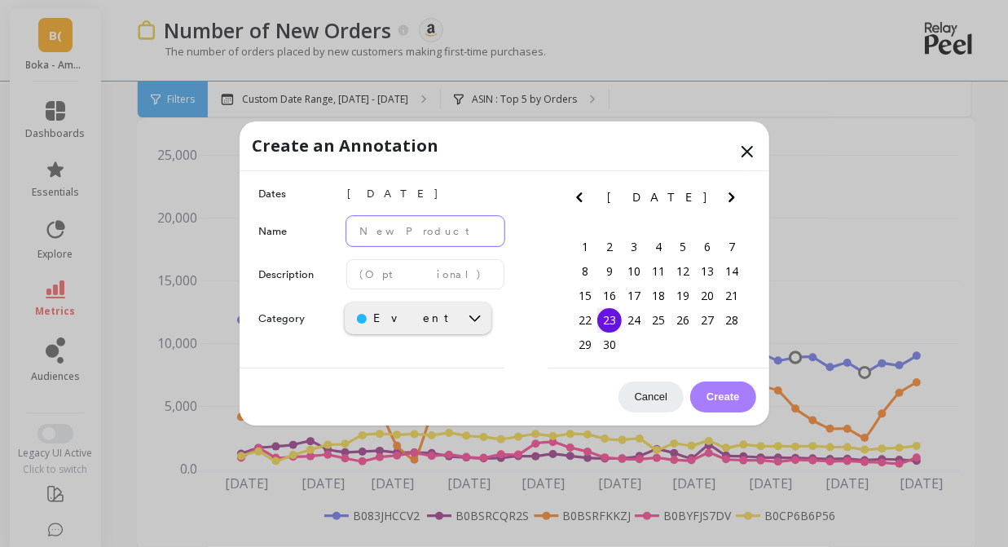
click at [405, 232] on input "text" at bounding box center [425, 231] width 158 height 30
drag, startPoint x: 366, startPoint y: 228, endPoint x: 351, endPoint y: 228, distance: 14.7
click at [351, 228] on input "Misting issue" at bounding box center [425, 231] width 158 height 30
type input "Listing issue"
click at [727, 394] on button "Create" at bounding box center [723, 397] width 65 height 31
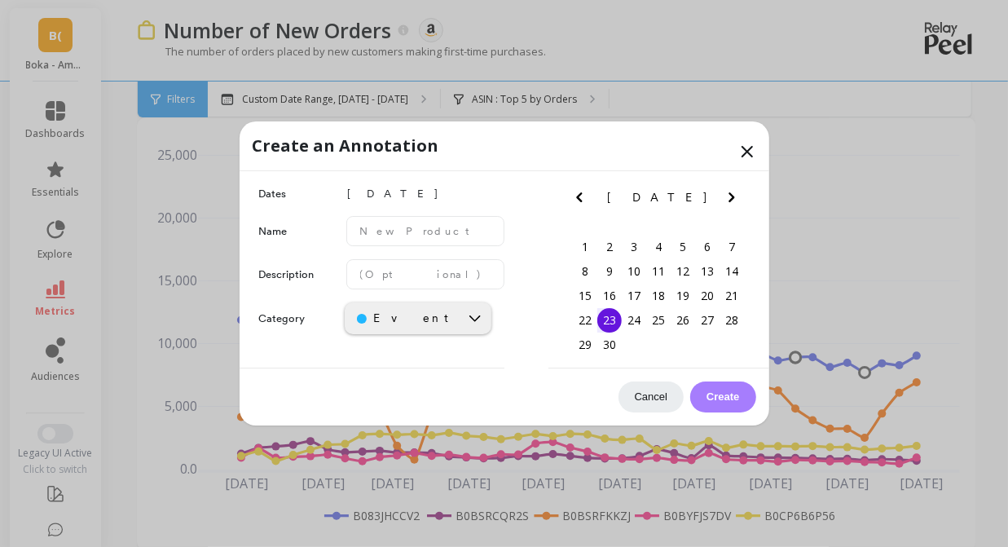
click at [651, 398] on button "Cancel" at bounding box center [651, 397] width 65 height 31
click at [473, 319] on icon at bounding box center [475, 318] width 11 height 7
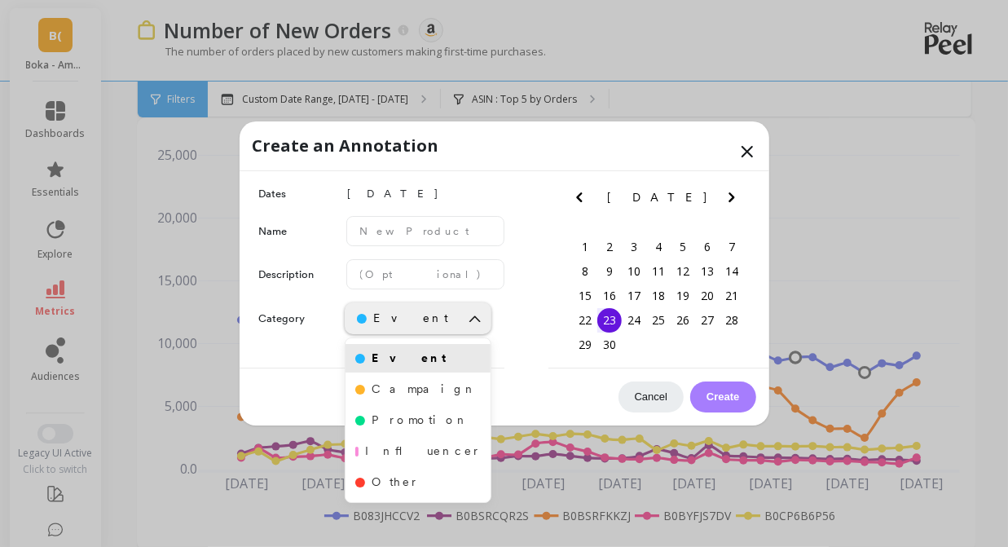
click at [473, 319] on icon at bounding box center [475, 319] width 18 height 18
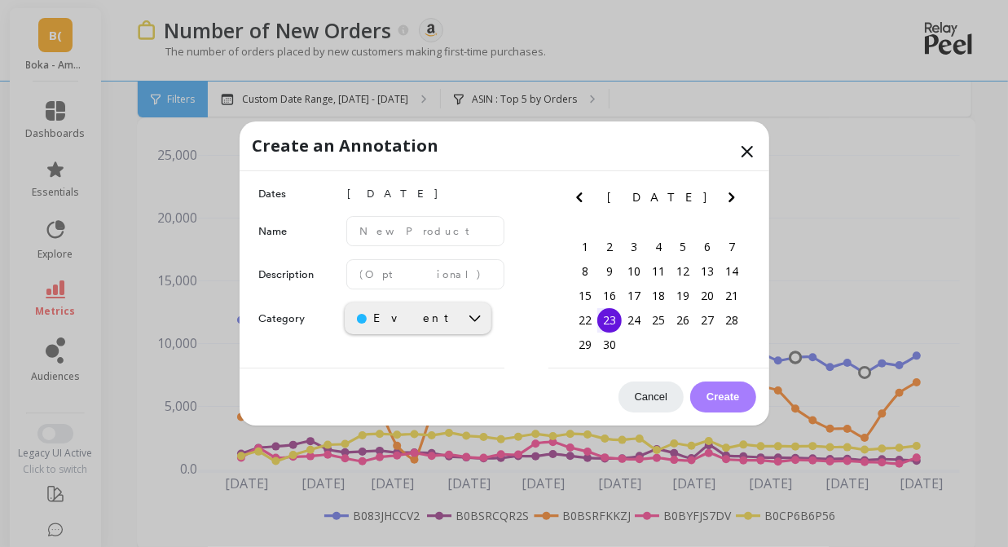
click at [743, 148] on icon at bounding box center [748, 152] width 20 height 20
click at [748, 146] on icon at bounding box center [748, 152] width 20 height 20
click at [740, 149] on icon at bounding box center [748, 152] width 20 height 20
click at [748, 148] on icon at bounding box center [748, 152] width 10 height 10
click at [743, 149] on icon at bounding box center [748, 152] width 20 height 20
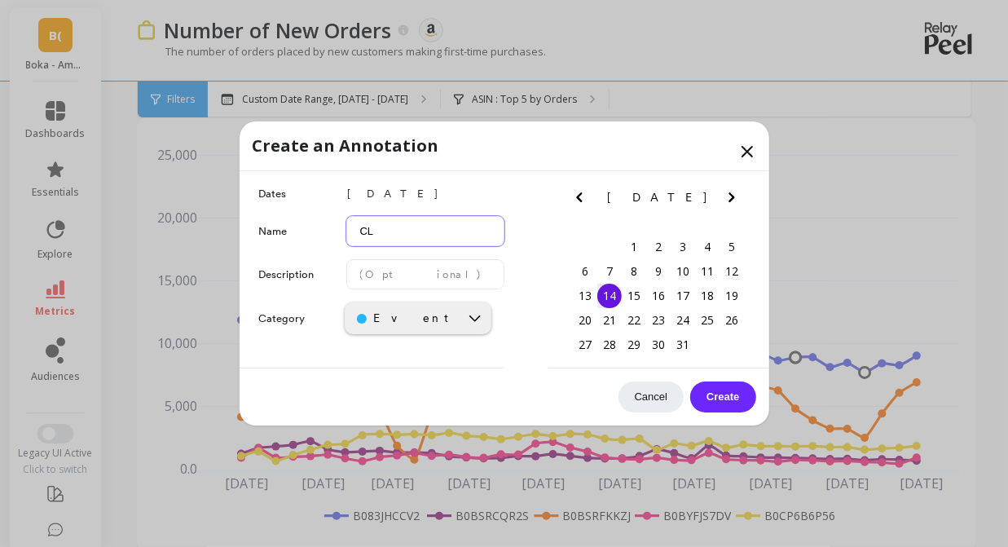
type input "C"
type input "Claim change on Meta"
click at [719, 400] on button "Create" at bounding box center [723, 397] width 65 height 31
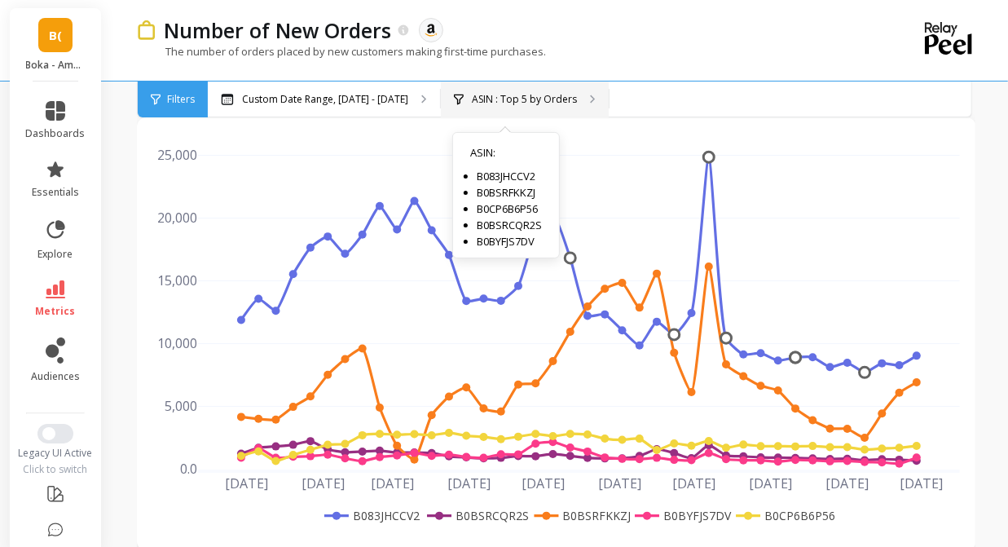
click at [488, 102] on p "ASIN : Top 5 by Orders" at bounding box center [524, 99] width 105 height 13
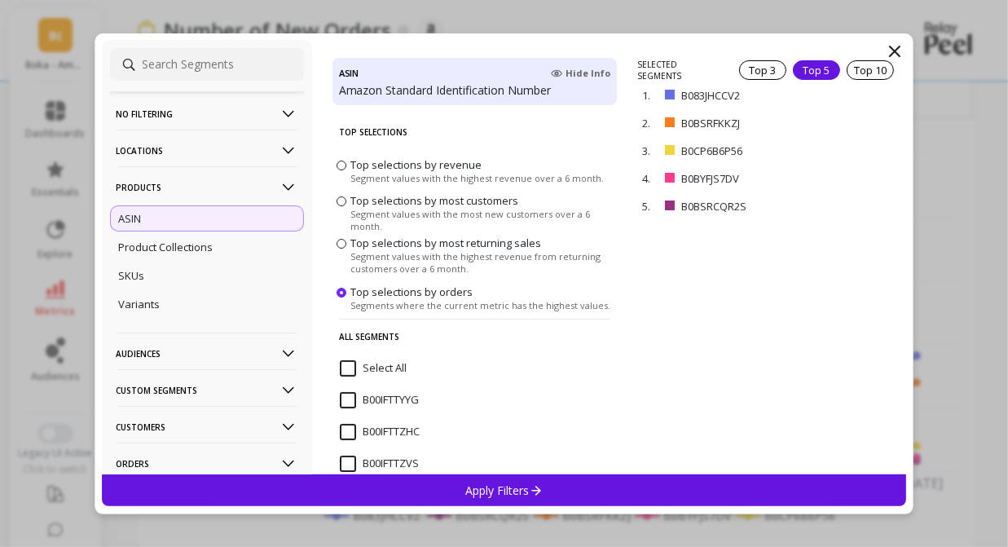
click at [170, 120] on p "No filtering" at bounding box center [207, 114] width 181 height 42
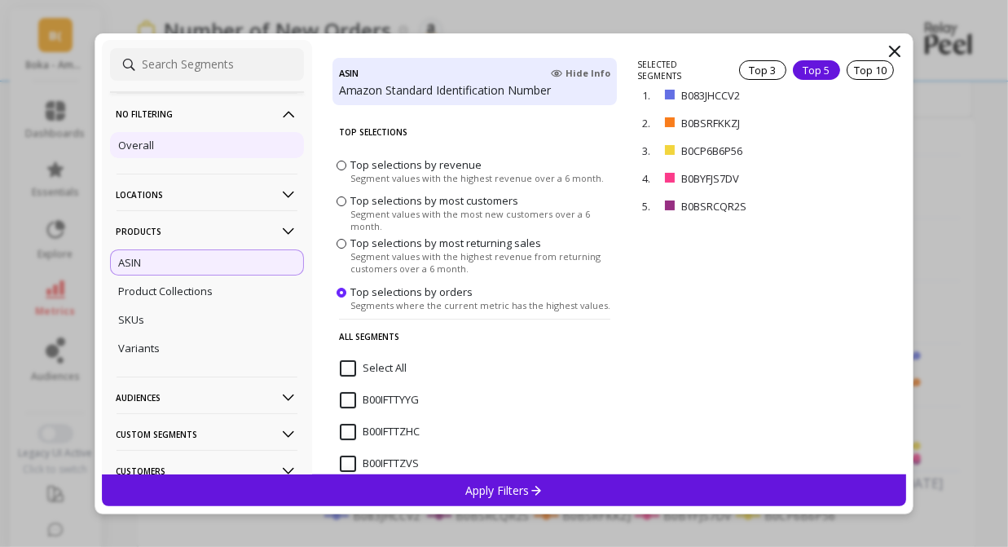
click at [165, 137] on div "Overall" at bounding box center [207, 145] width 194 height 26
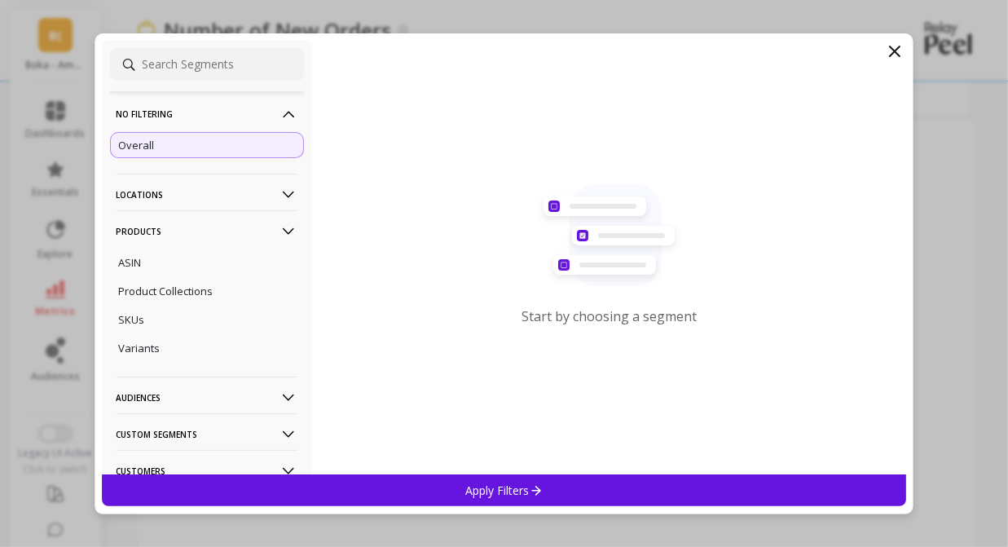
click at [538, 498] on div "Apply Filters" at bounding box center [504, 490] width 805 height 32
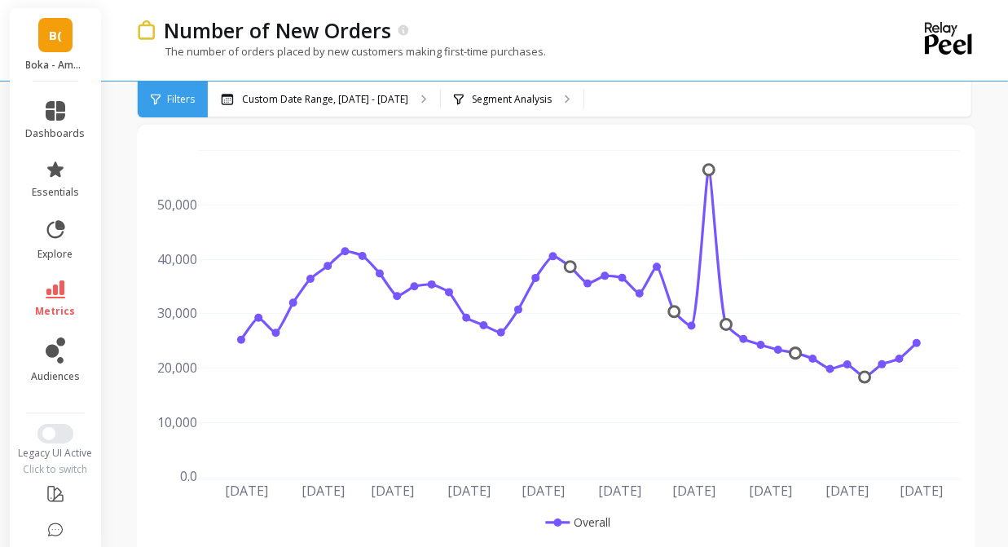
scroll to position [57, 0]
